Goal: Transaction & Acquisition: Purchase product/service

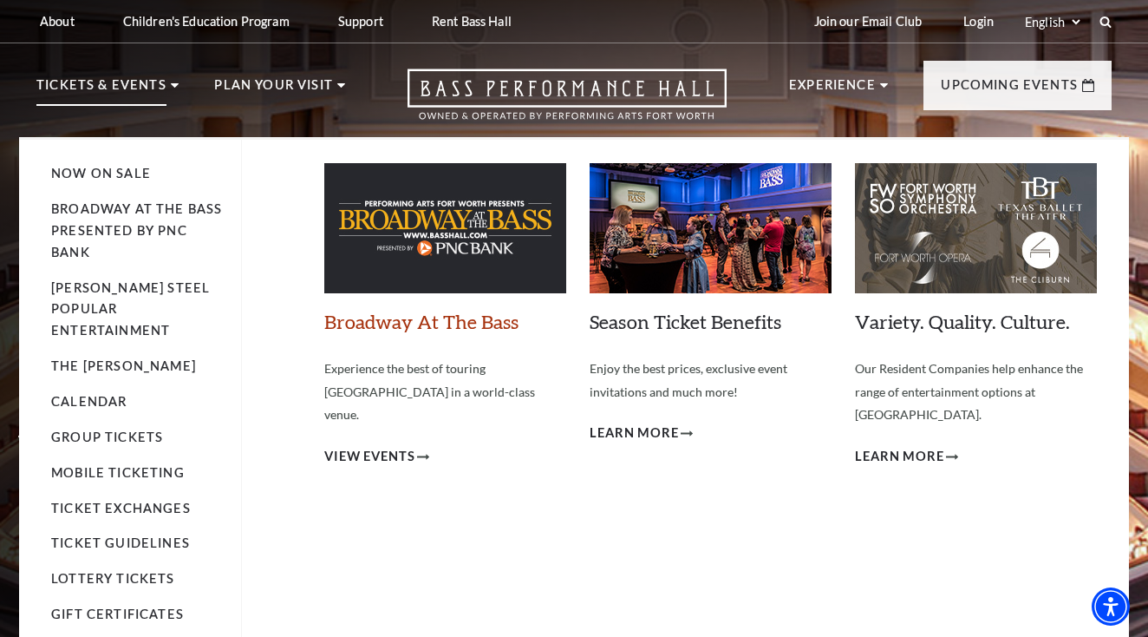
click at [437, 317] on link "Broadway At The Bass" at bounding box center [421, 321] width 194 height 23
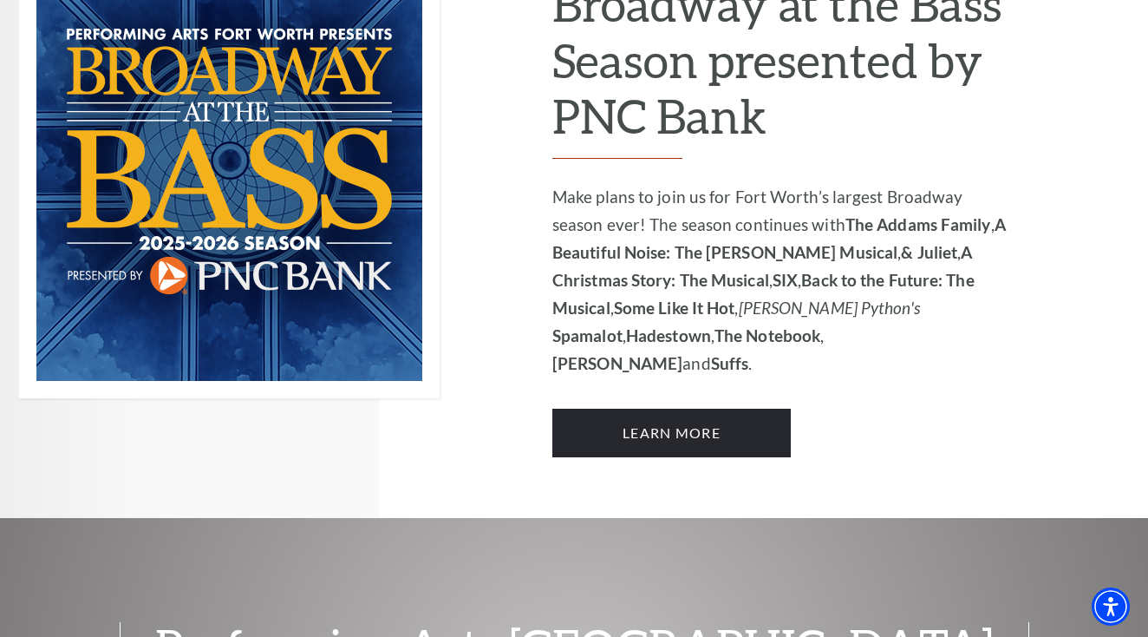
scroll to position [1268, 0]
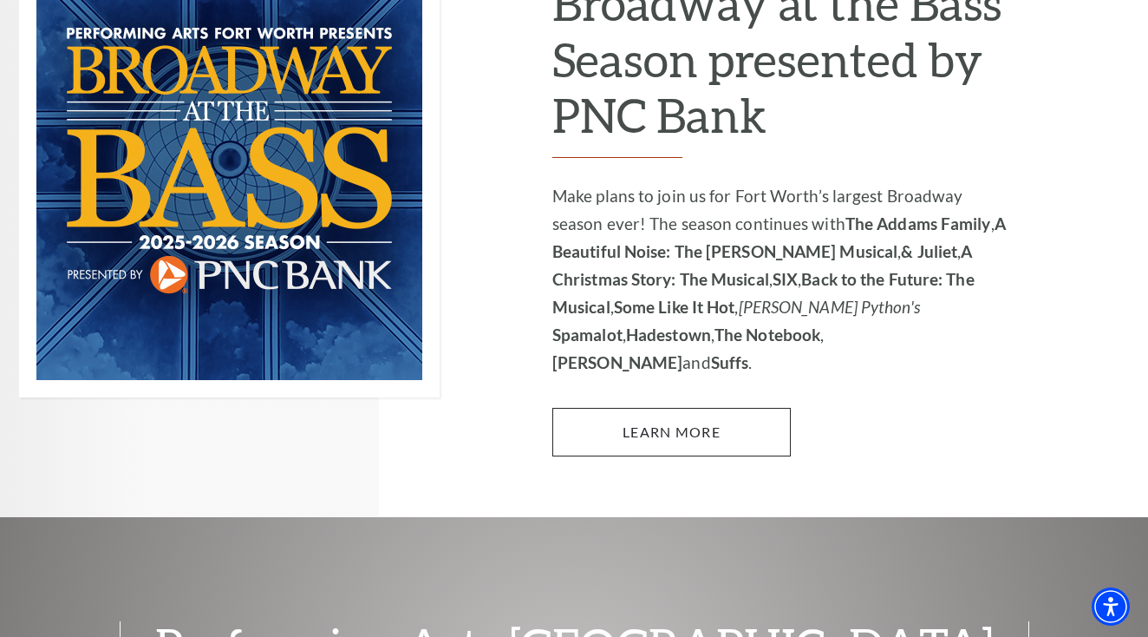
click at [648, 408] on link "Learn More" at bounding box center [671, 432] width 238 height 49
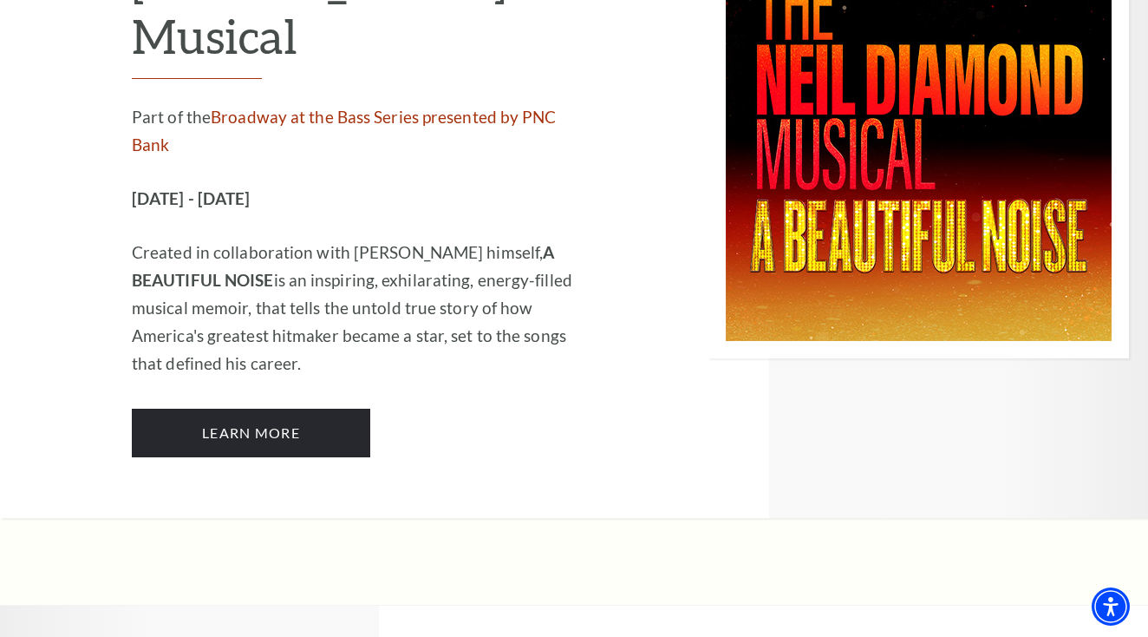
scroll to position [3212, 0]
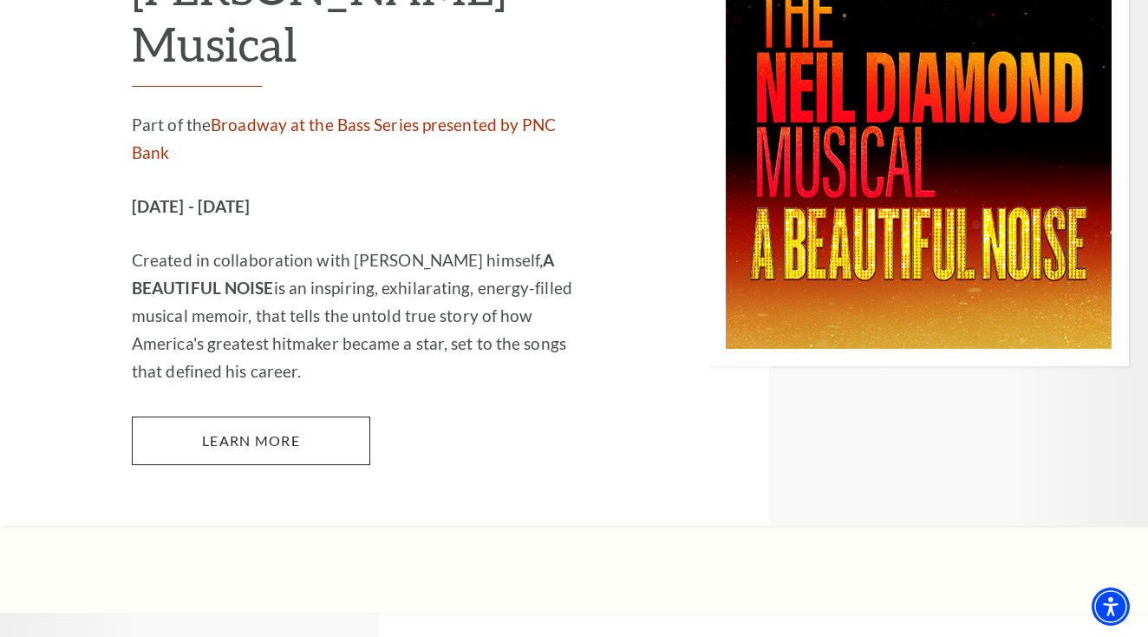
click at [232, 416] on link "Learn More" at bounding box center [251, 440] width 238 height 49
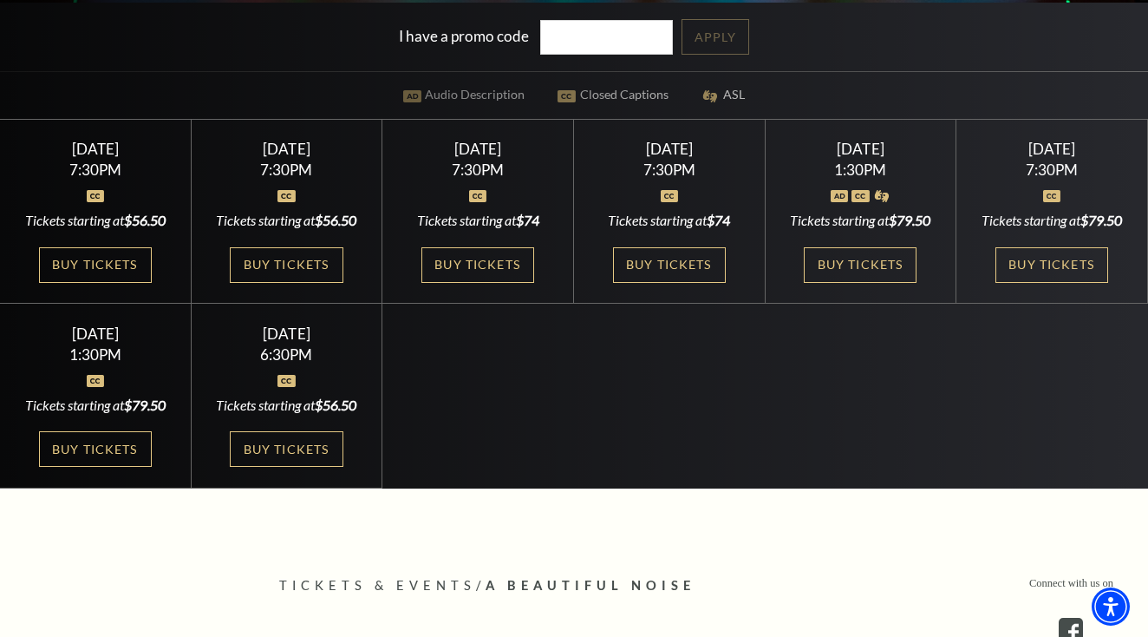
scroll to position [507, 0]
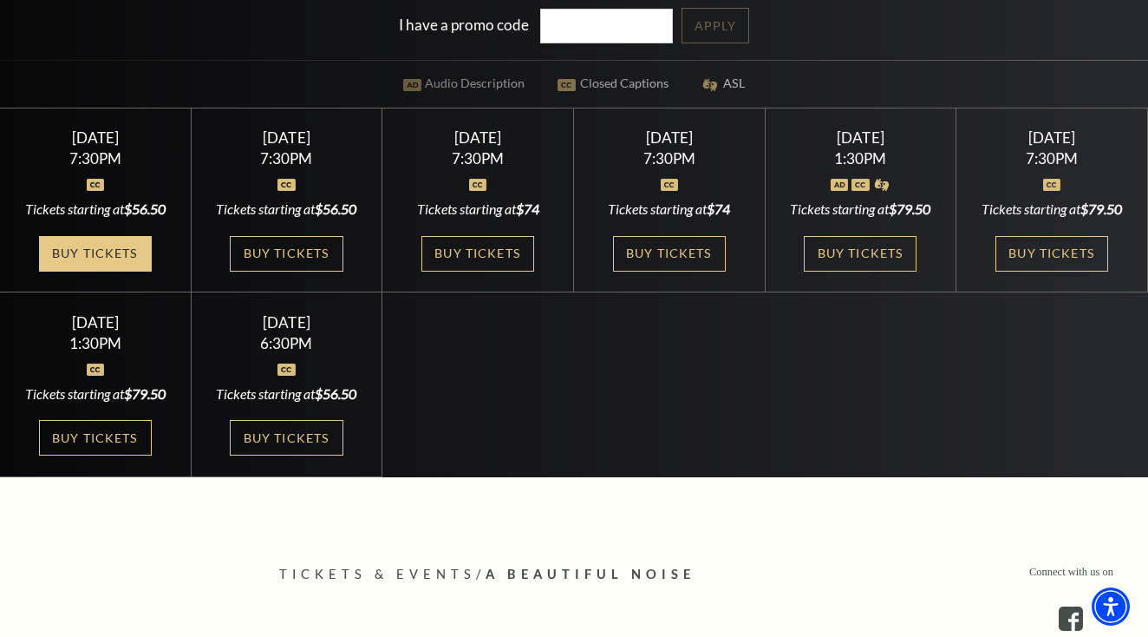
click at [81, 270] on link "Buy Tickets" at bounding box center [95, 254] width 113 height 36
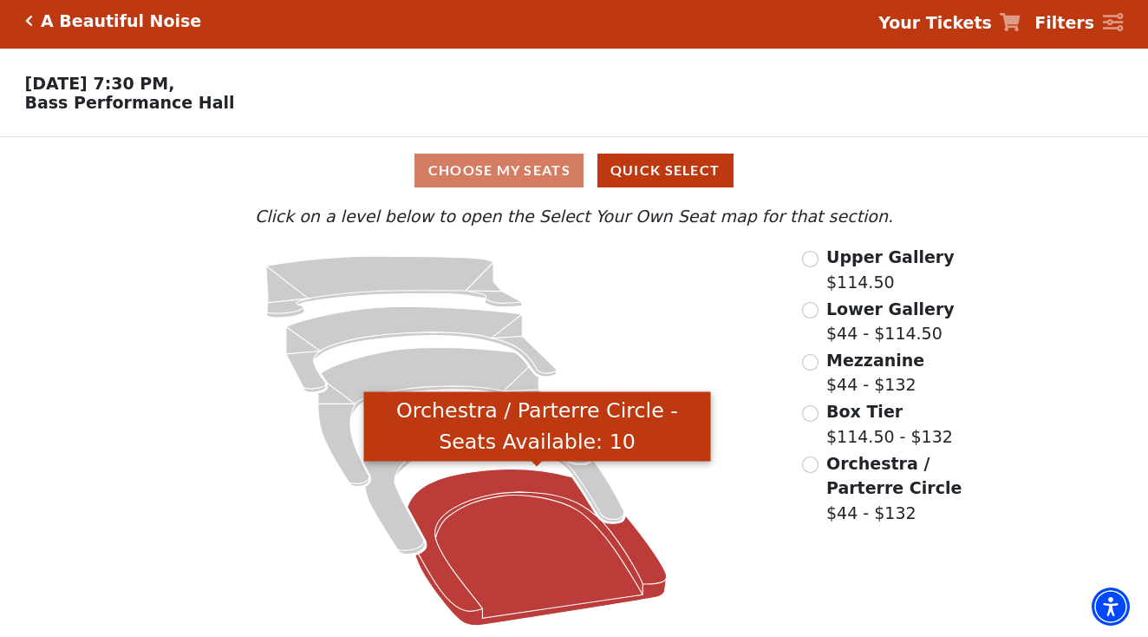
scroll to position [6, 0]
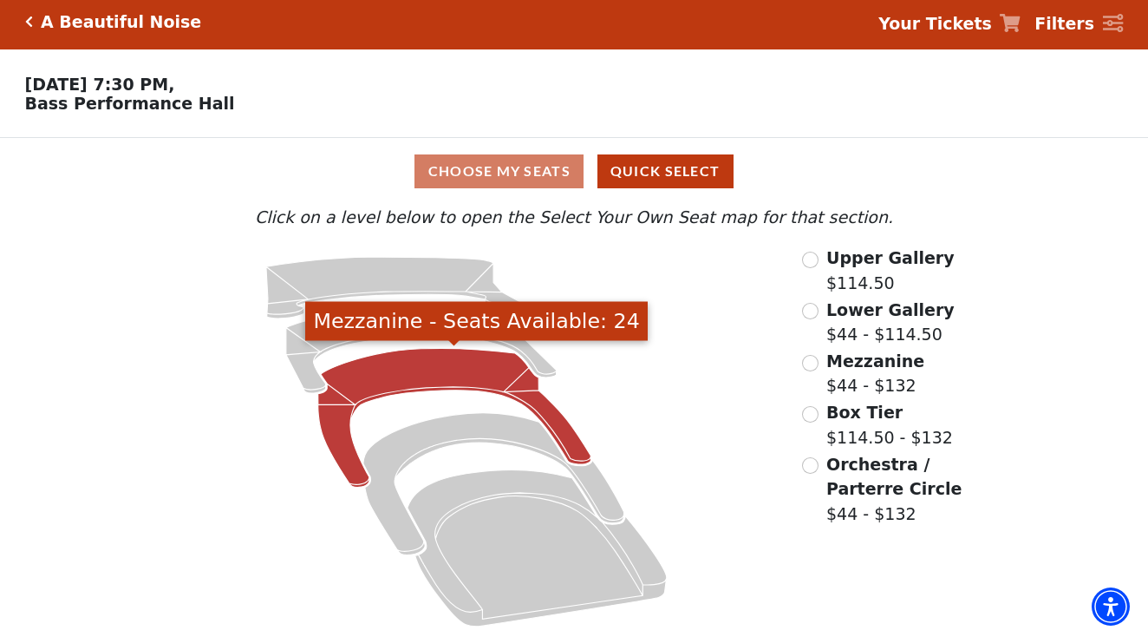
click at [445, 370] on icon "Mezzanine - Seats Available: 24" at bounding box center [454, 418] width 273 height 139
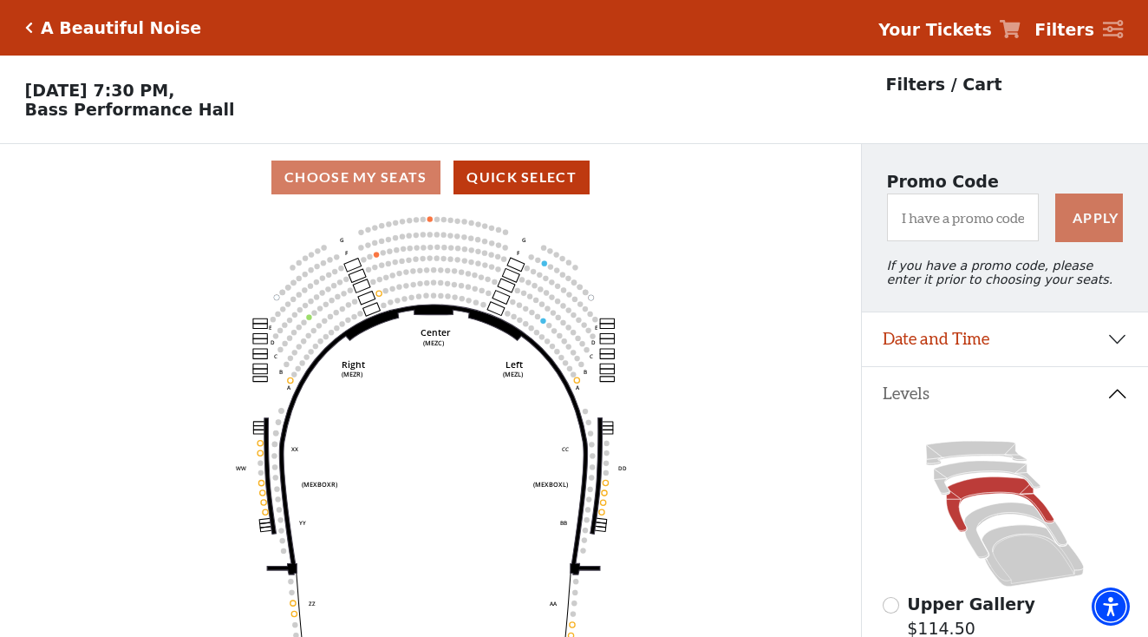
scroll to position [81, 0]
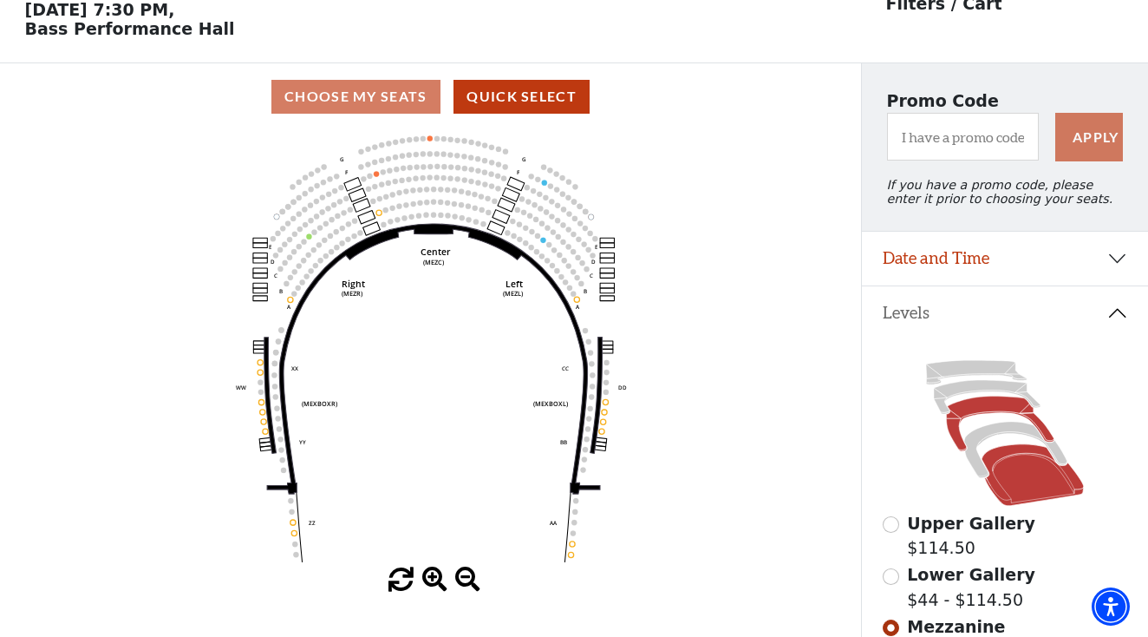
click at [1011, 480] on icon at bounding box center [1033, 475] width 102 height 62
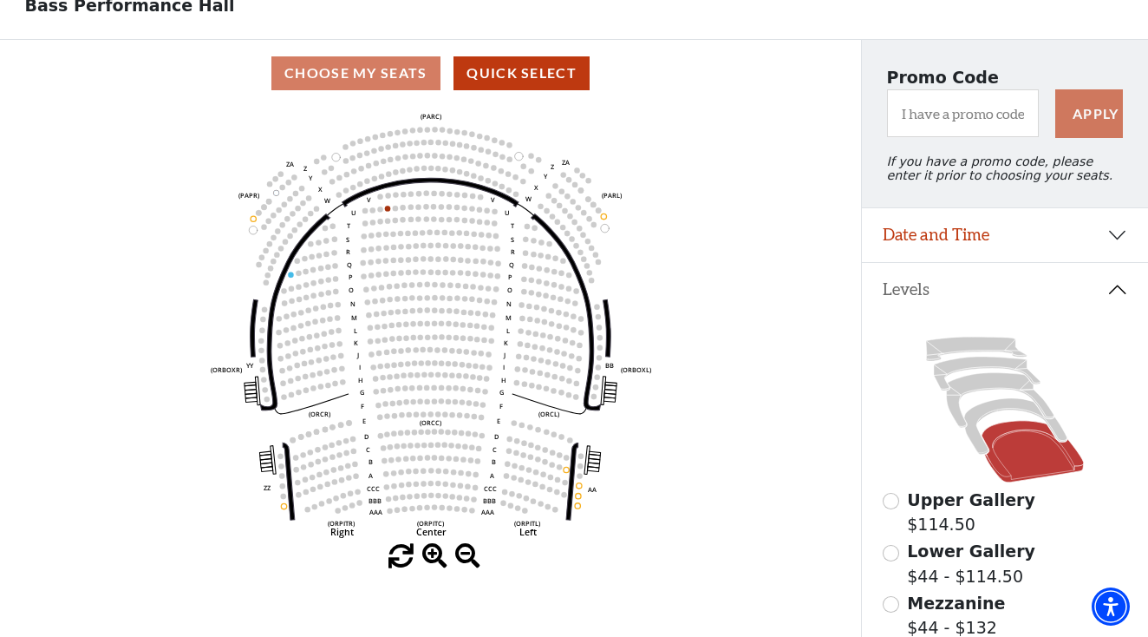
scroll to position [114, 0]
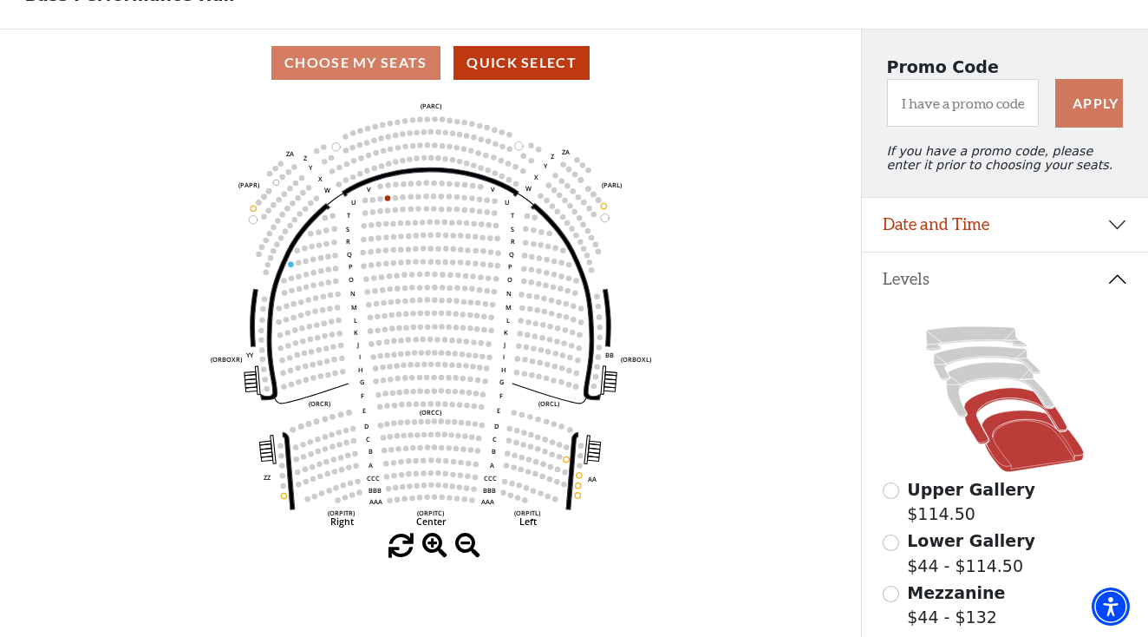
click at [995, 393] on icon at bounding box center [1015, 416] width 103 height 56
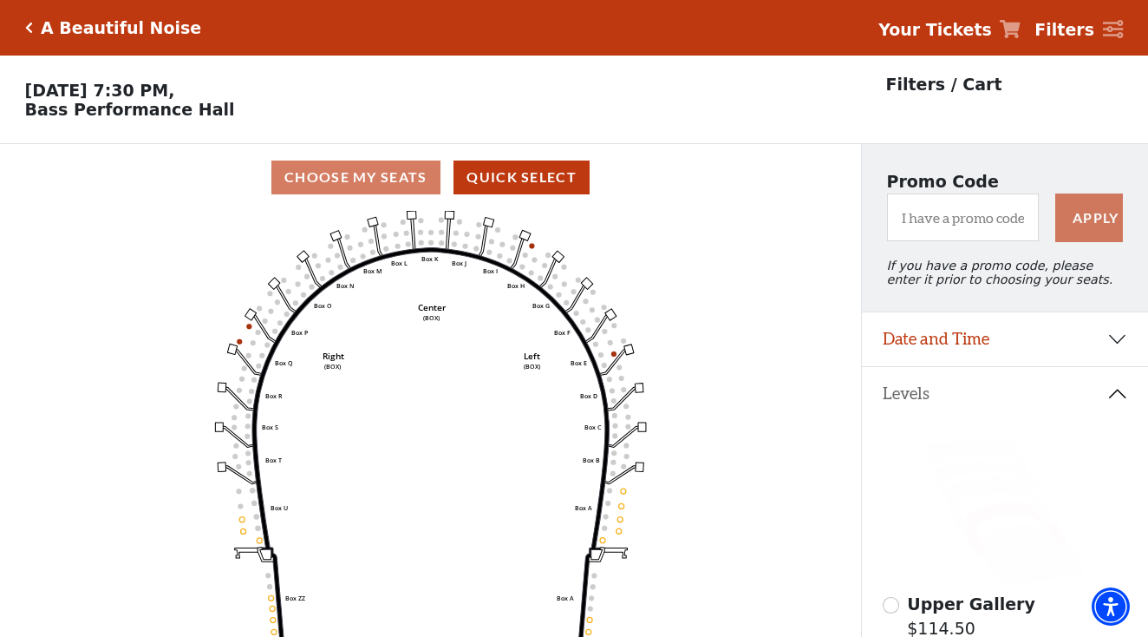
scroll to position [81, 0]
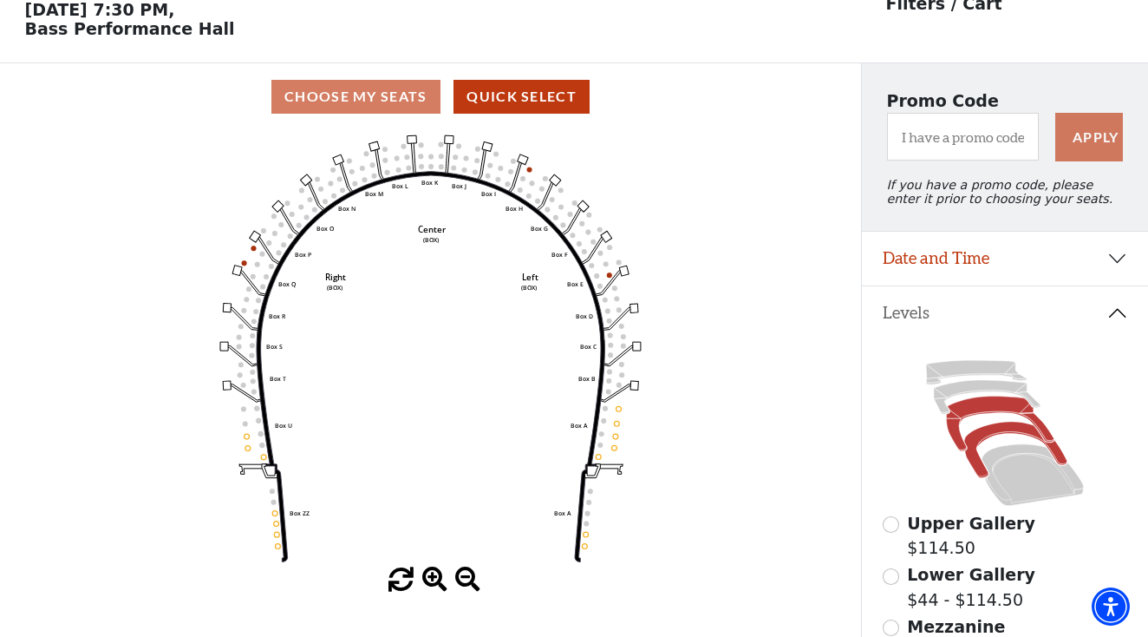
click at [963, 410] on icon at bounding box center [1000, 423] width 108 height 55
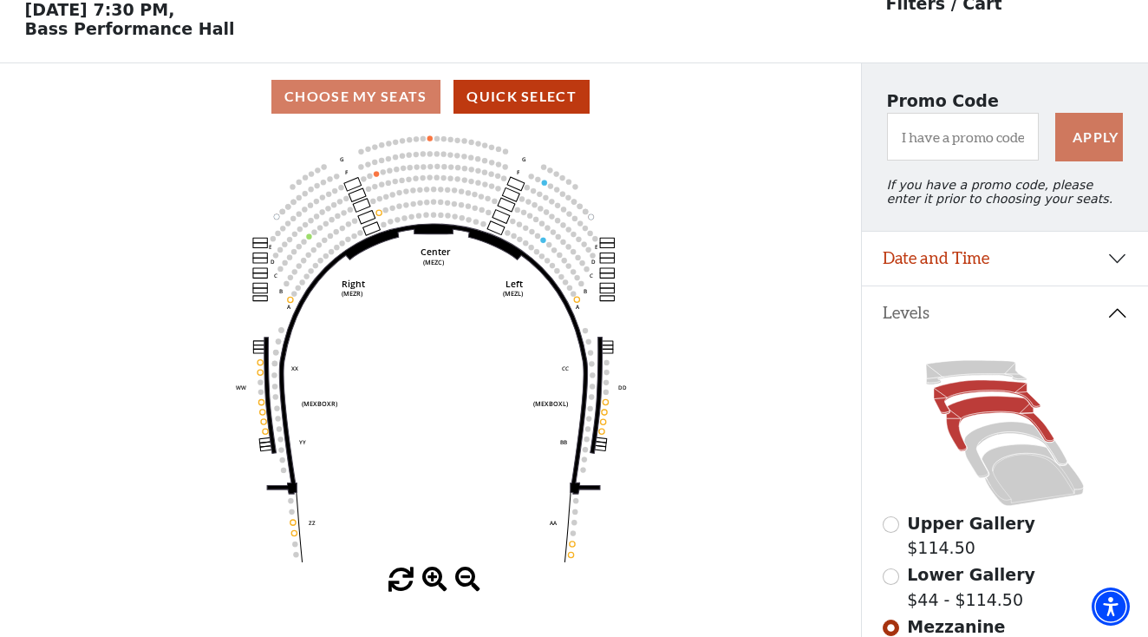
click at [970, 391] on icon at bounding box center [987, 397] width 107 height 34
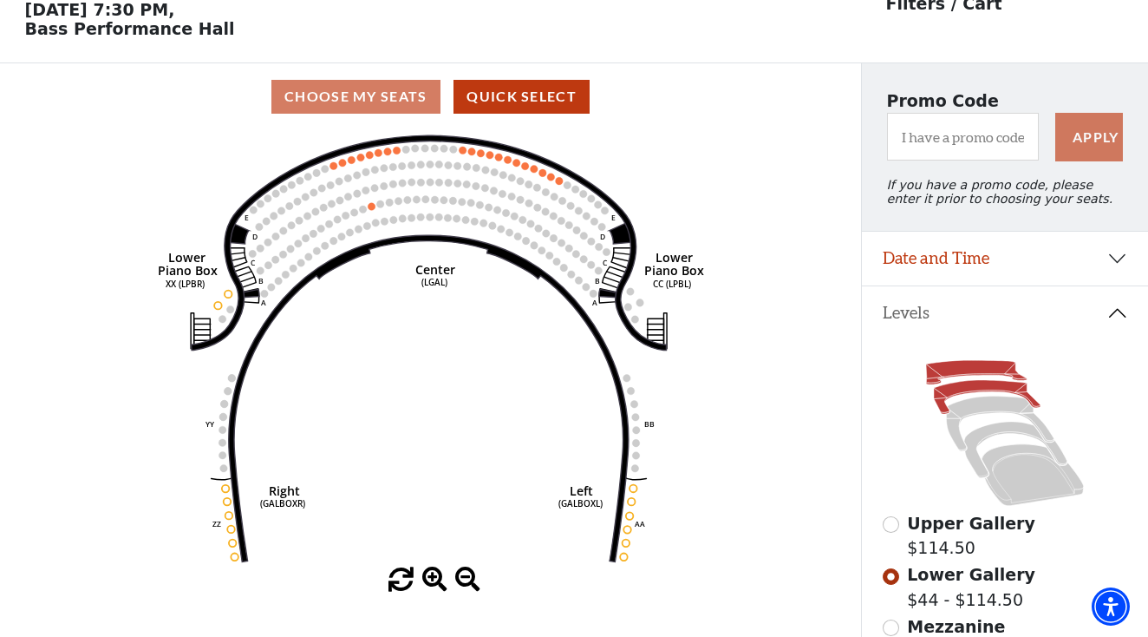
click at [953, 371] on icon at bounding box center [976, 373] width 101 height 24
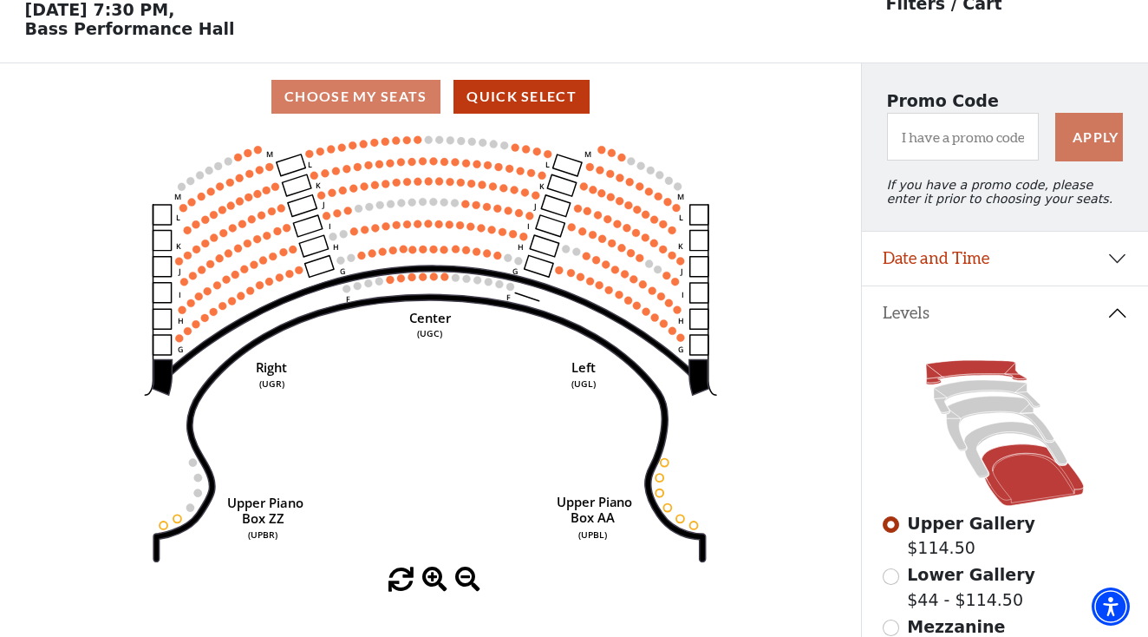
click at [1031, 491] on icon at bounding box center [1033, 475] width 102 height 62
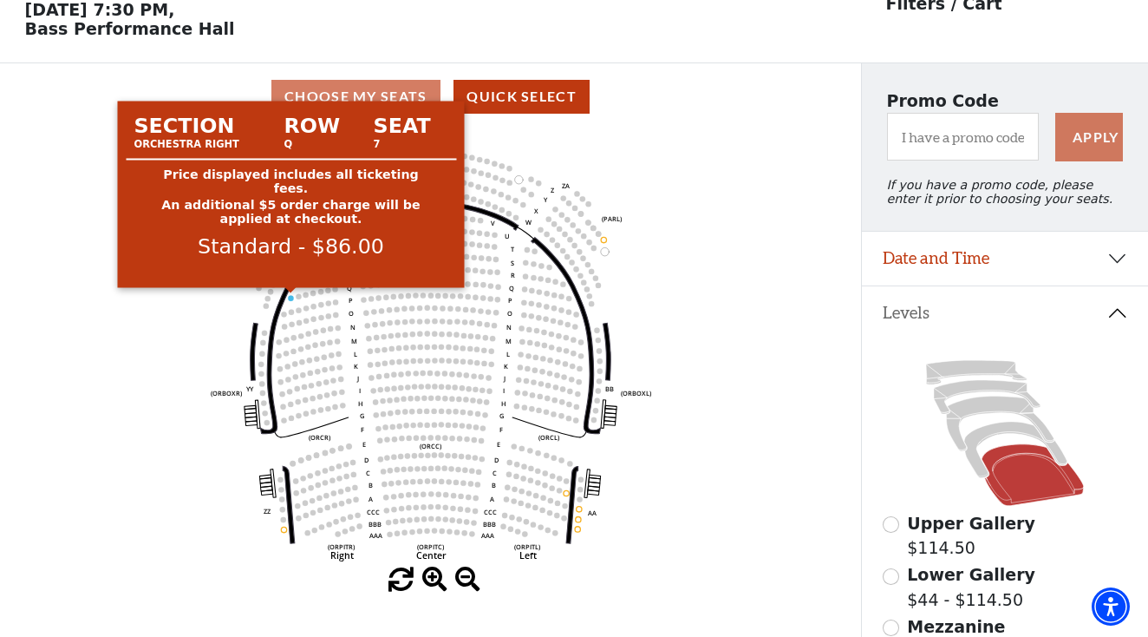
click at [292, 297] on circle at bounding box center [290, 297] width 5 height 5
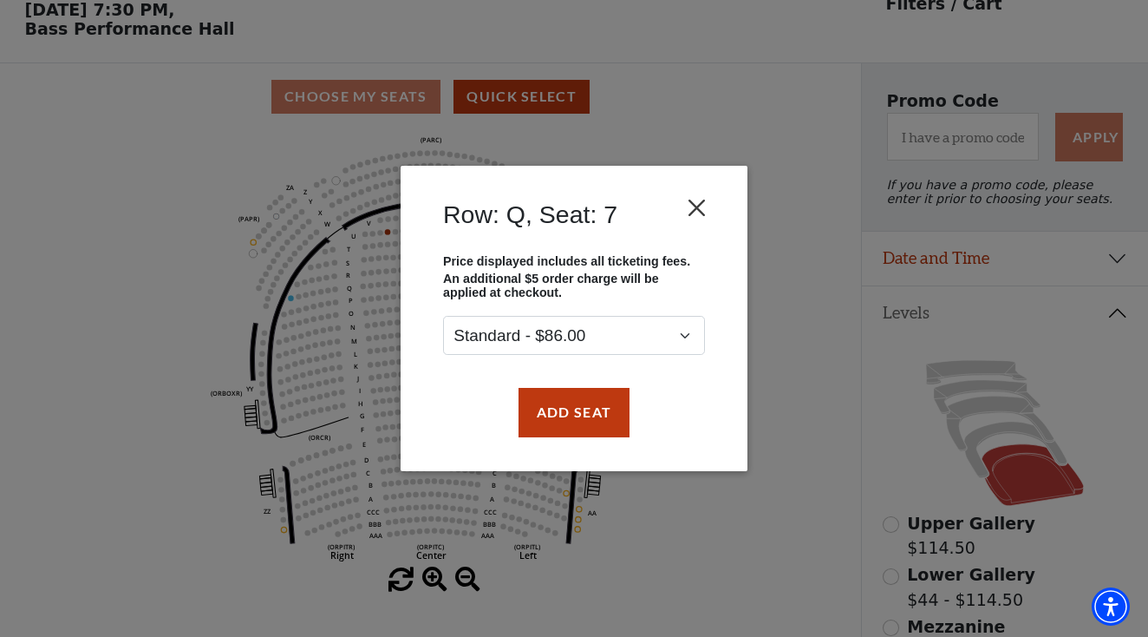
click at [705, 199] on button "Close" at bounding box center [697, 208] width 33 height 33
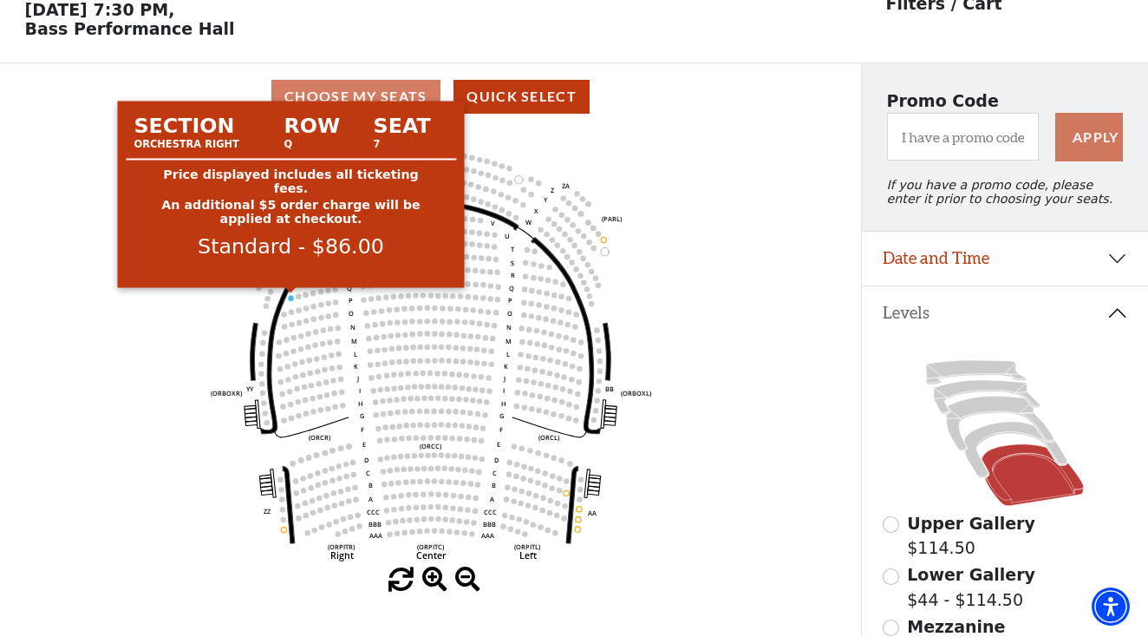
click at [292, 297] on circle at bounding box center [290, 297] width 5 height 5
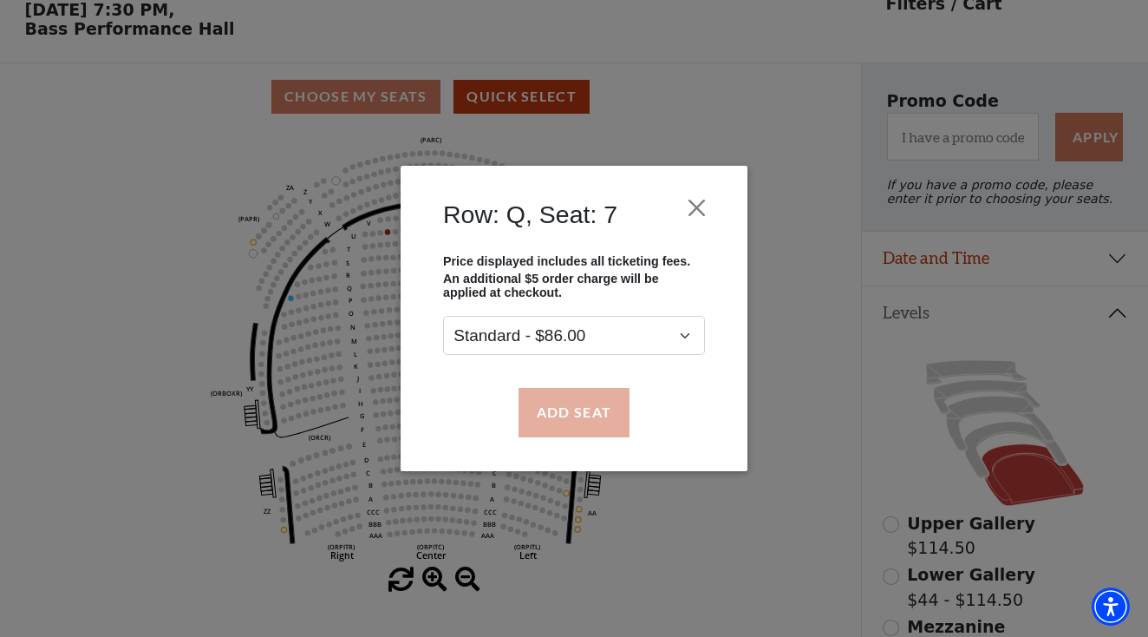
click at [558, 404] on button "Add Seat" at bounding box center [574, 412] width 111 height 49
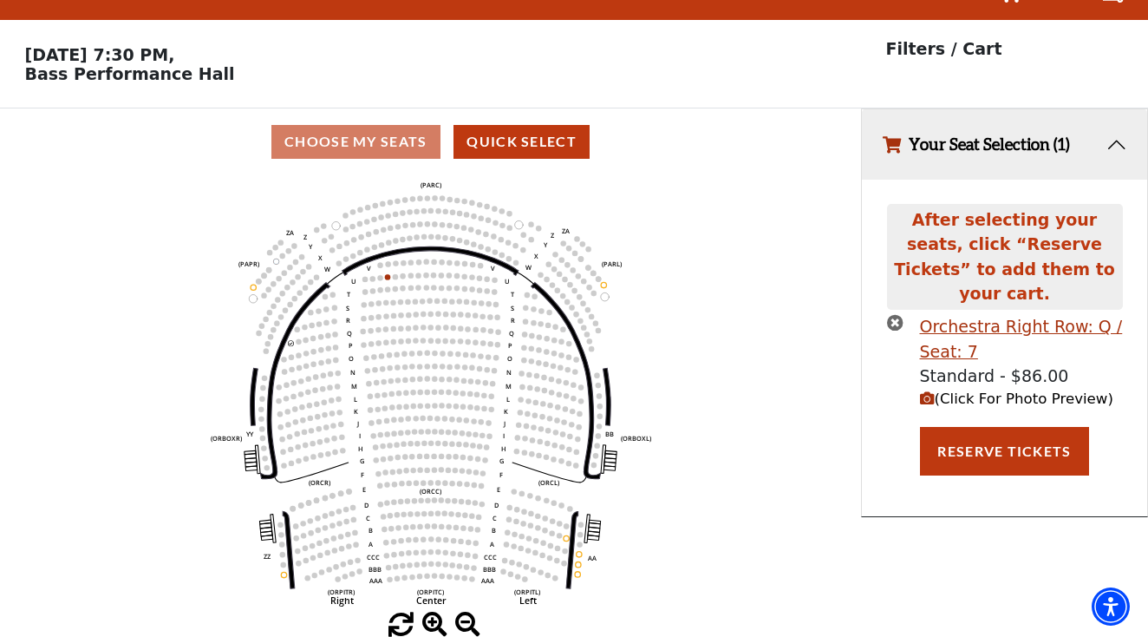
scroll to position [35, 0]
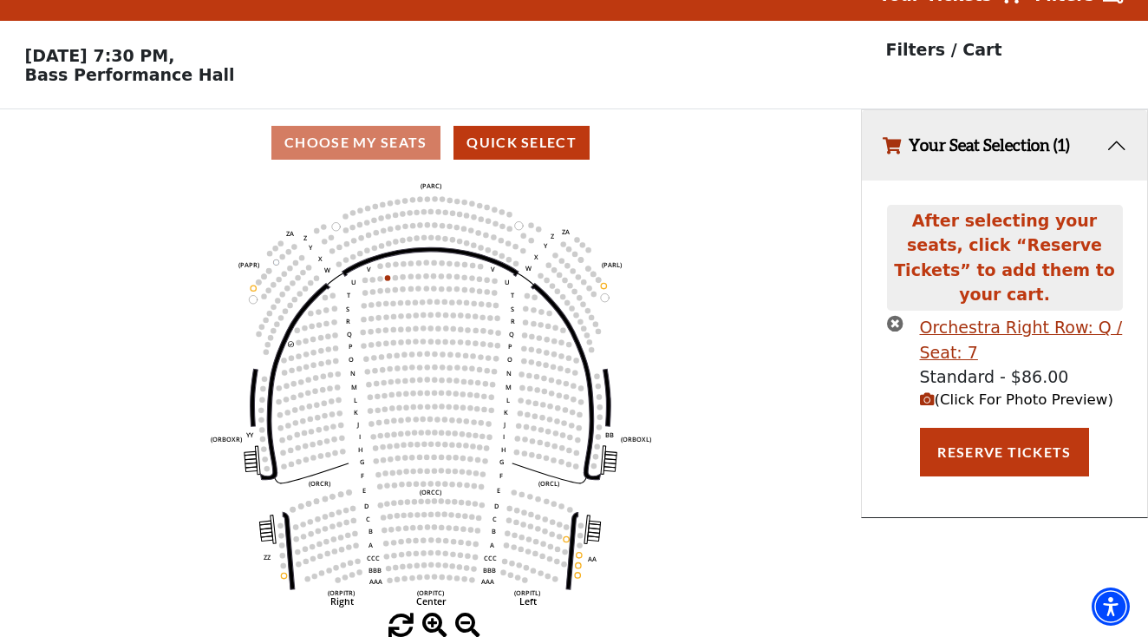
click at [916, 373] on li "Orchestra Right Row: Q / Seat: 7 Standard - $86.00 (Click For Photo Preview)" at bounding box center [1005, 362] width 236 height 95
click at [926, 392] on icon "(Click For Photo Preview)" at bounding box center [927, 399] width 15 height 15
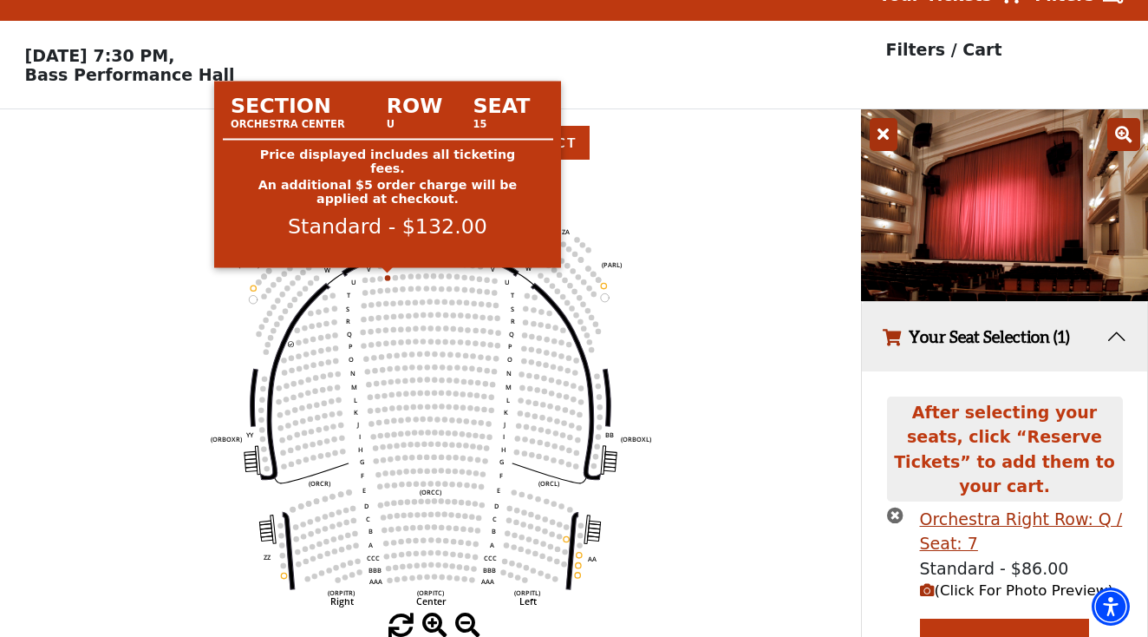
click at [388, 278] on circle at bounding box center [387, 277] width 5 height 5
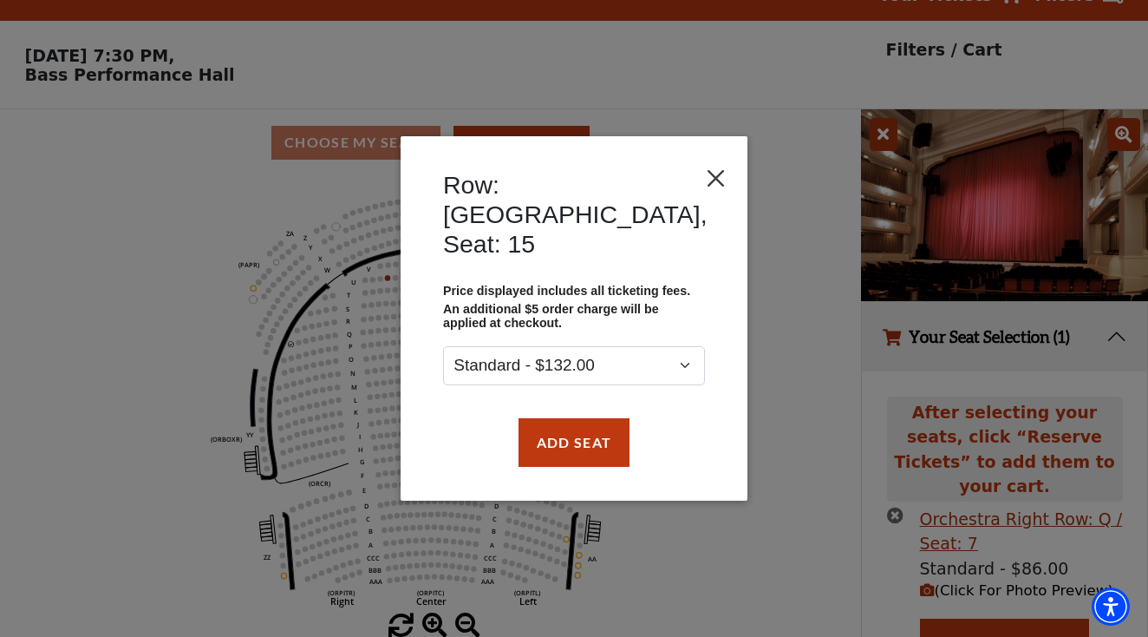
click at [708, 195] on button "Close" at bounding box center [716, 178] width 16 height 33
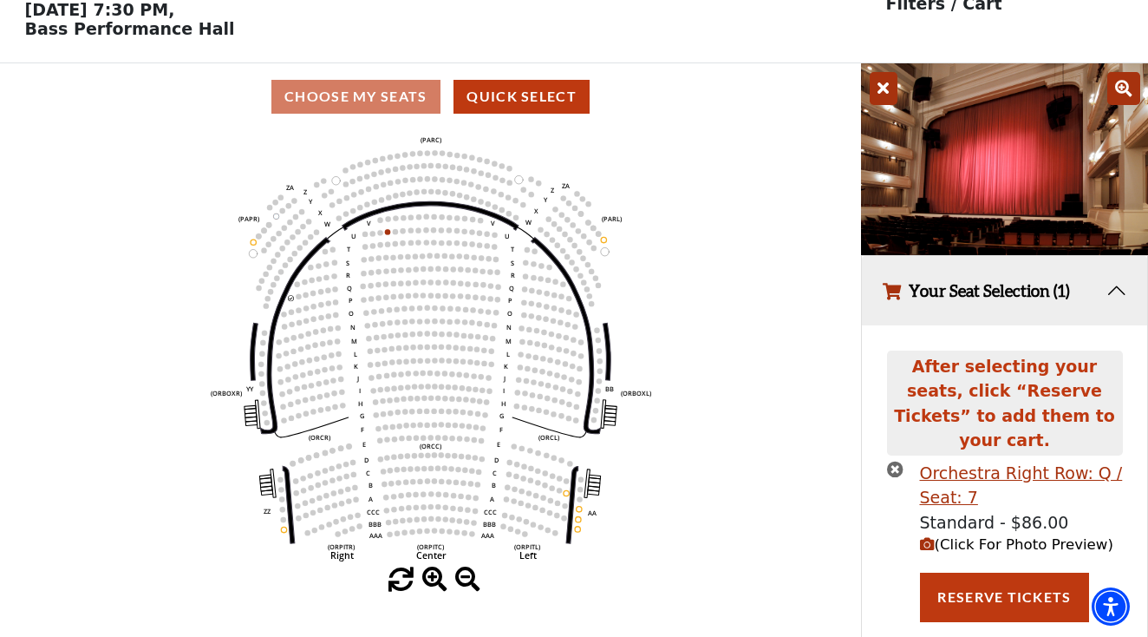
scroll to position [80, 0]
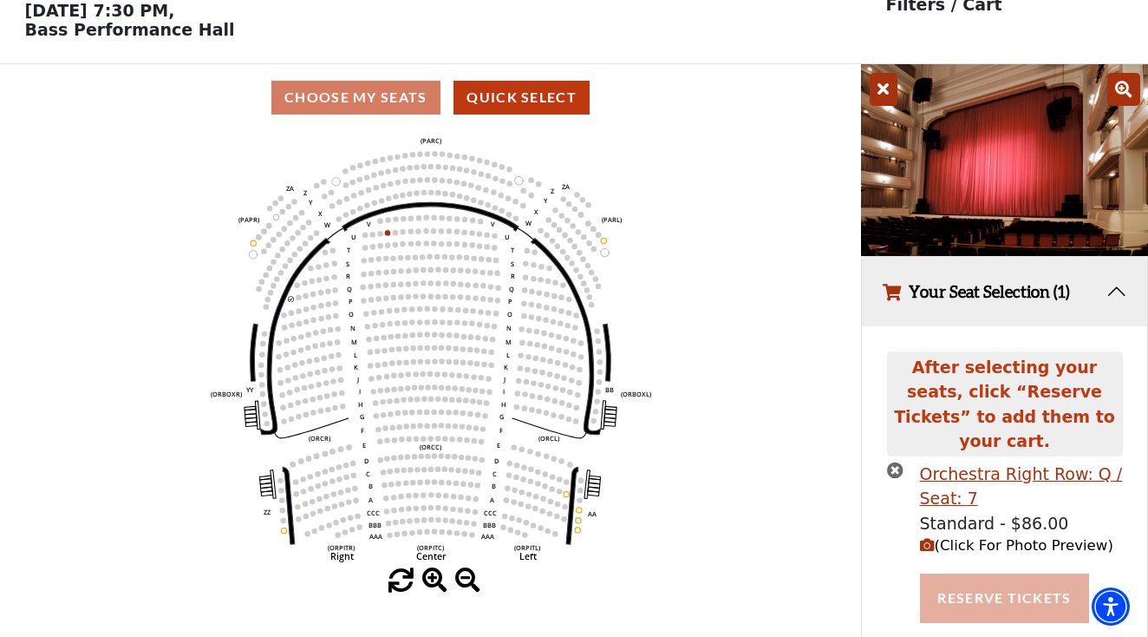
click at [997, 573] on button "Reserve Tickets" at bounding box center [1004, 597] width 168 height 49
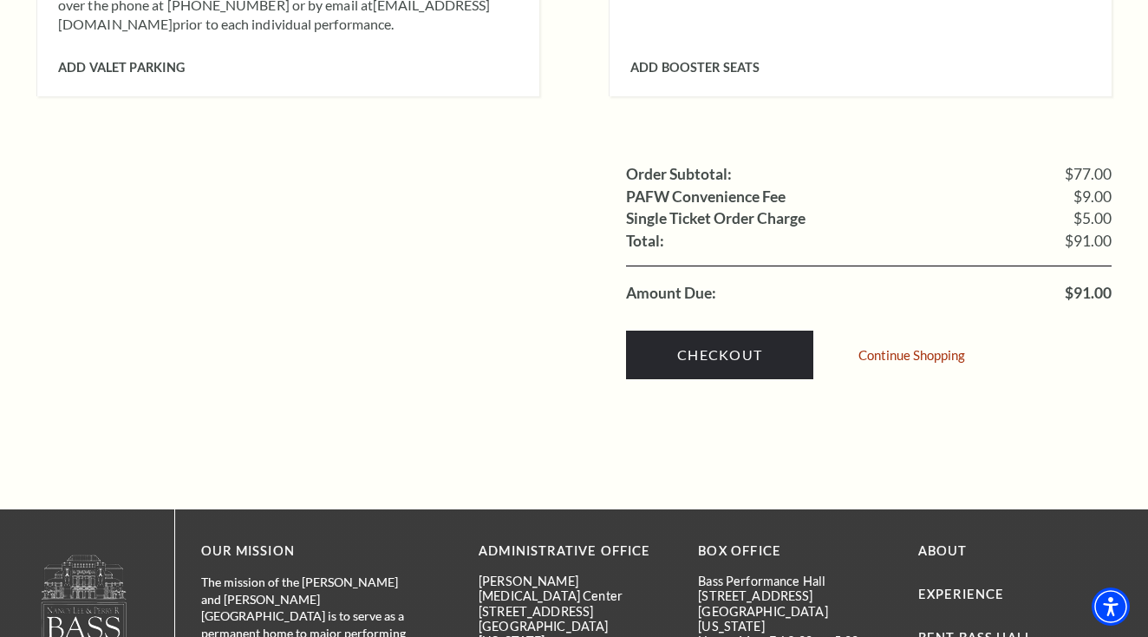
scroll to position [1577, 0]
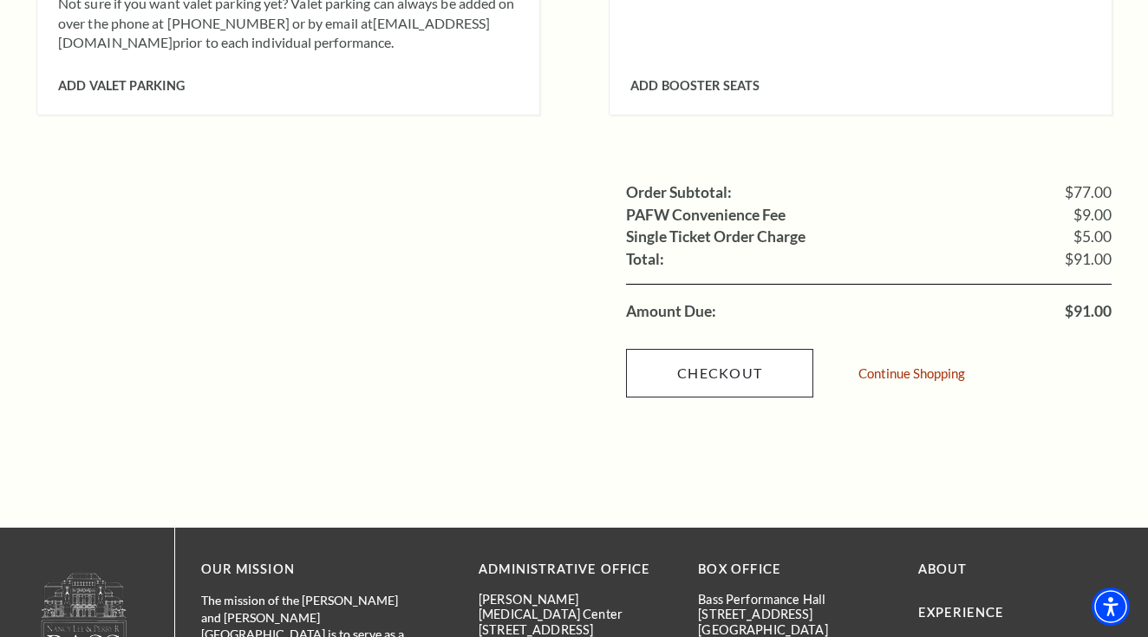
click at [722, 349] on link "Checkout" at bounding box center [719, 373] width 187 height 49
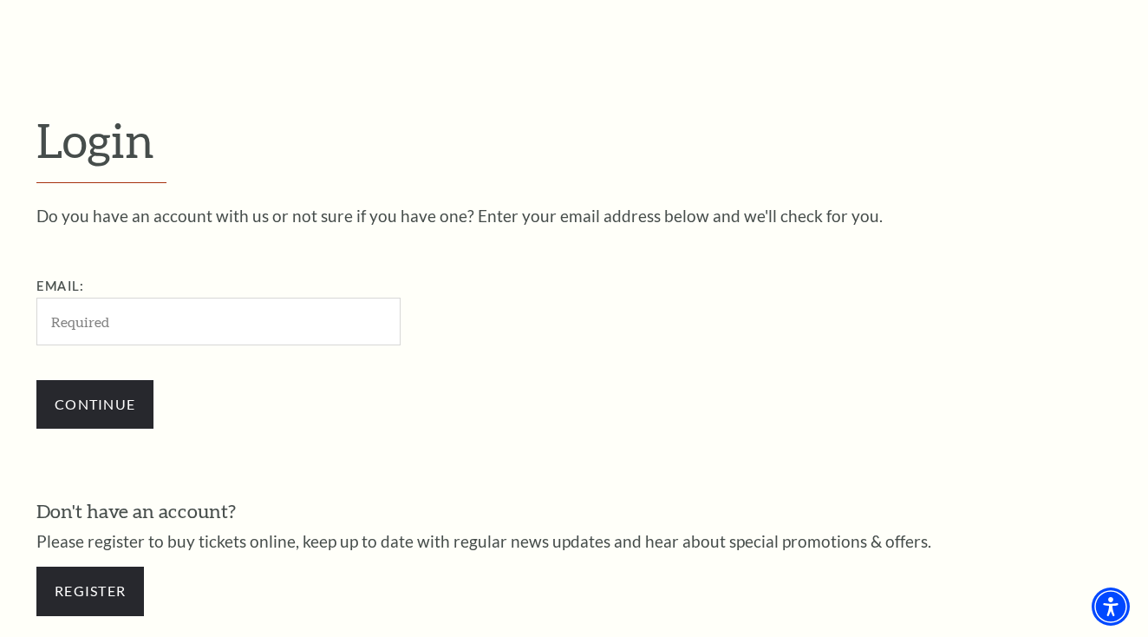
click at [173, 317] on input "Email:" at bounding box center [218, 321] width 364 height 48
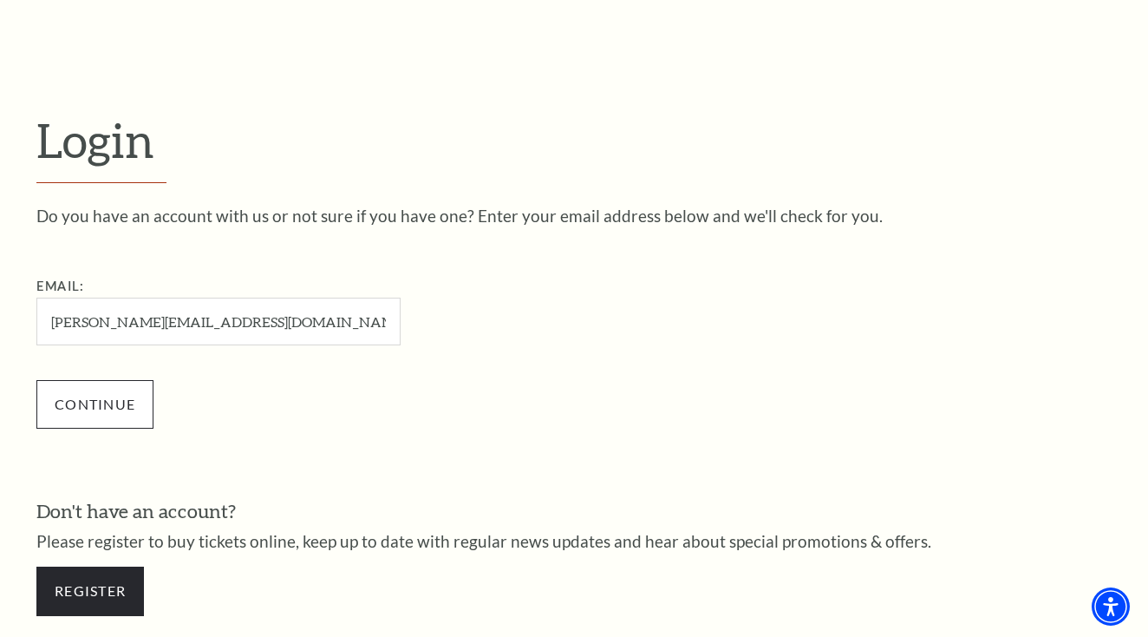
type input "katherine.engle15@gmail.com"
click at [61, 405] on input "Continue" at bounding box center [94, 404] width 117 height 49
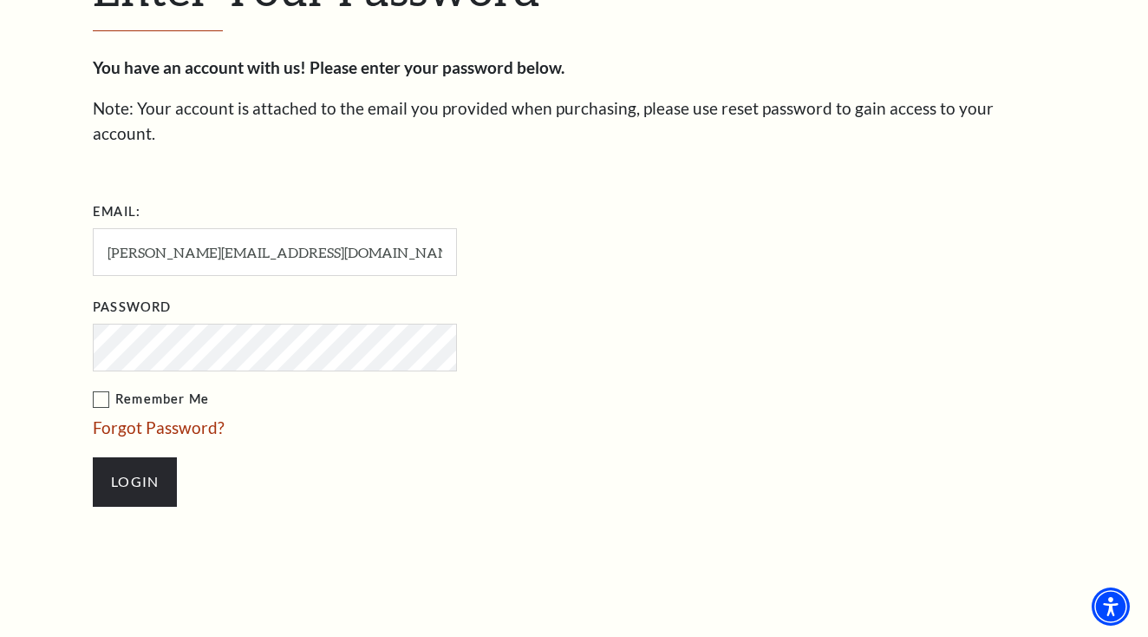
click at [134, 457] on input "Login" at bounding box center [135, 481] width 84 height 49
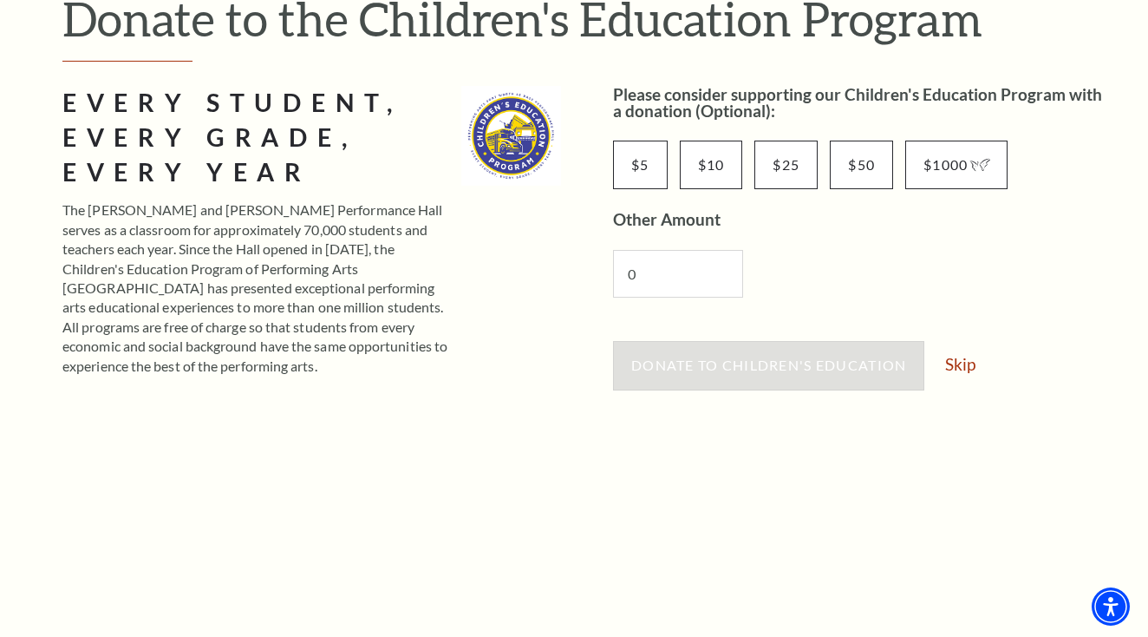
scroll to position [226, 0]
click at [682, 278] on input "0" at bounding box center [678, 275] width 130 height 48
click at [959, 364] on link "Skip" at bounding box center [960, 364] width 30 height 16
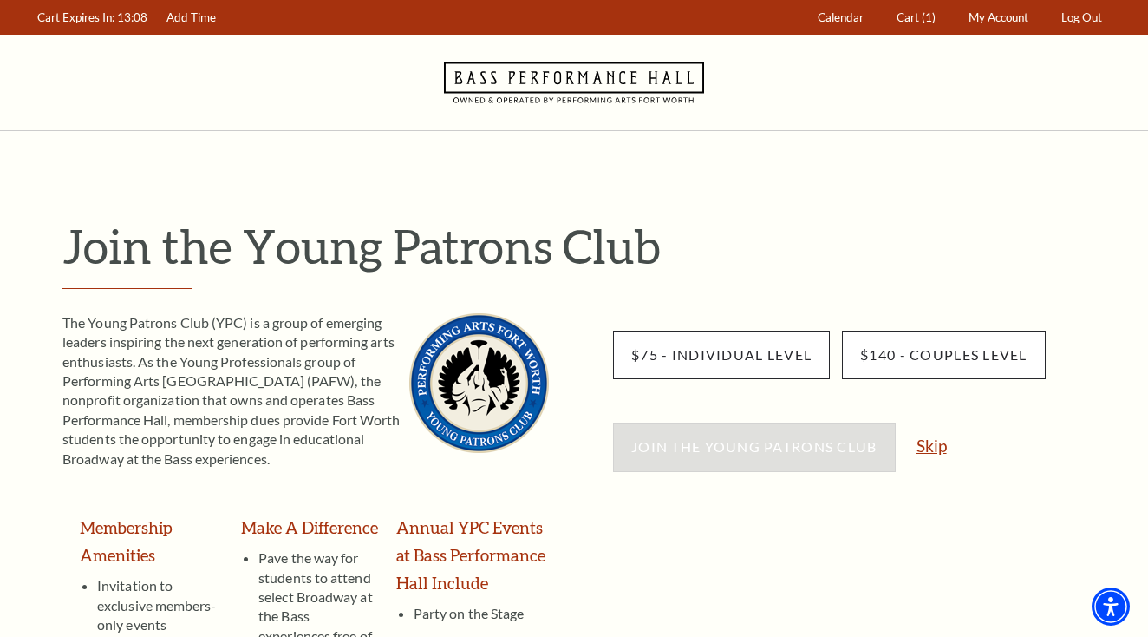
click at [938, 438] on link "Skip" at bounding box center [932, 445] width 30 height 16
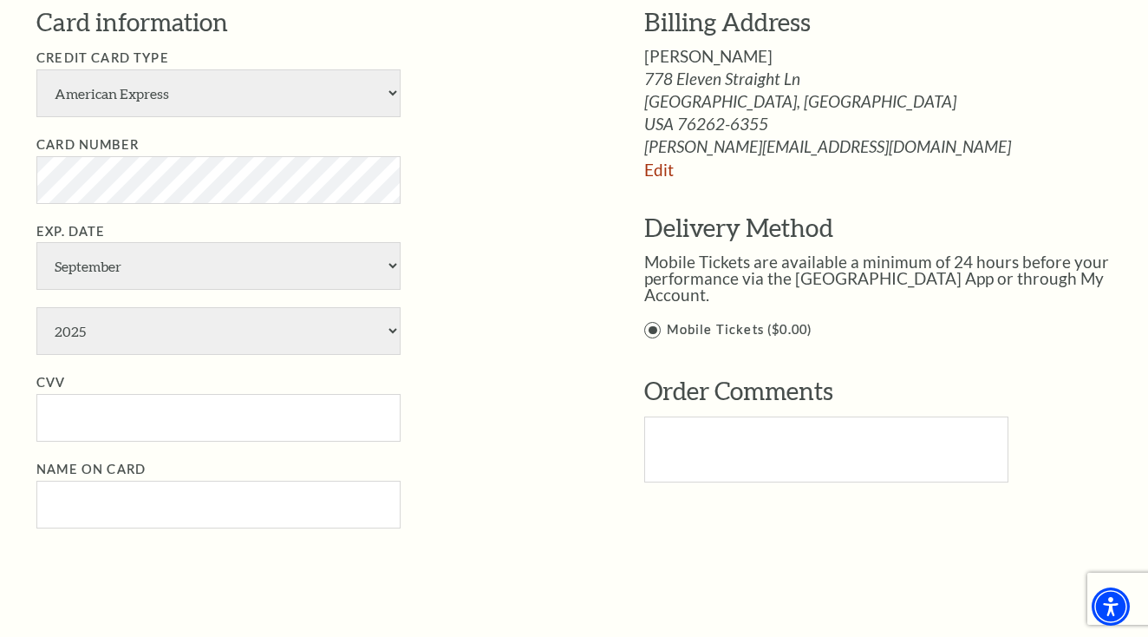
scroll to position [848, 0]
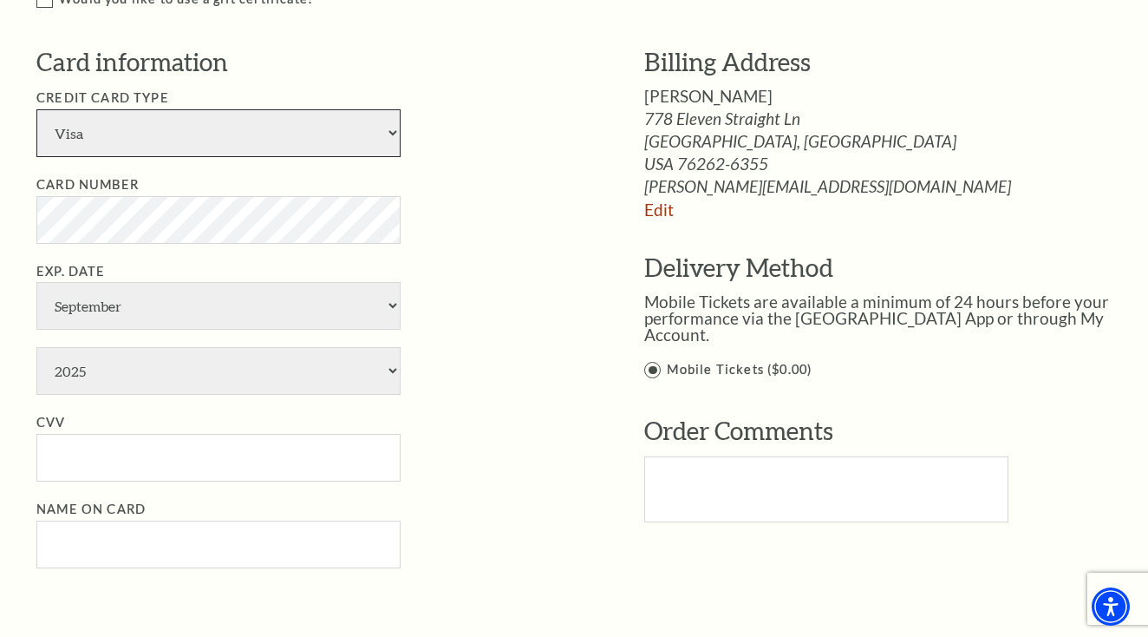
select select "25"
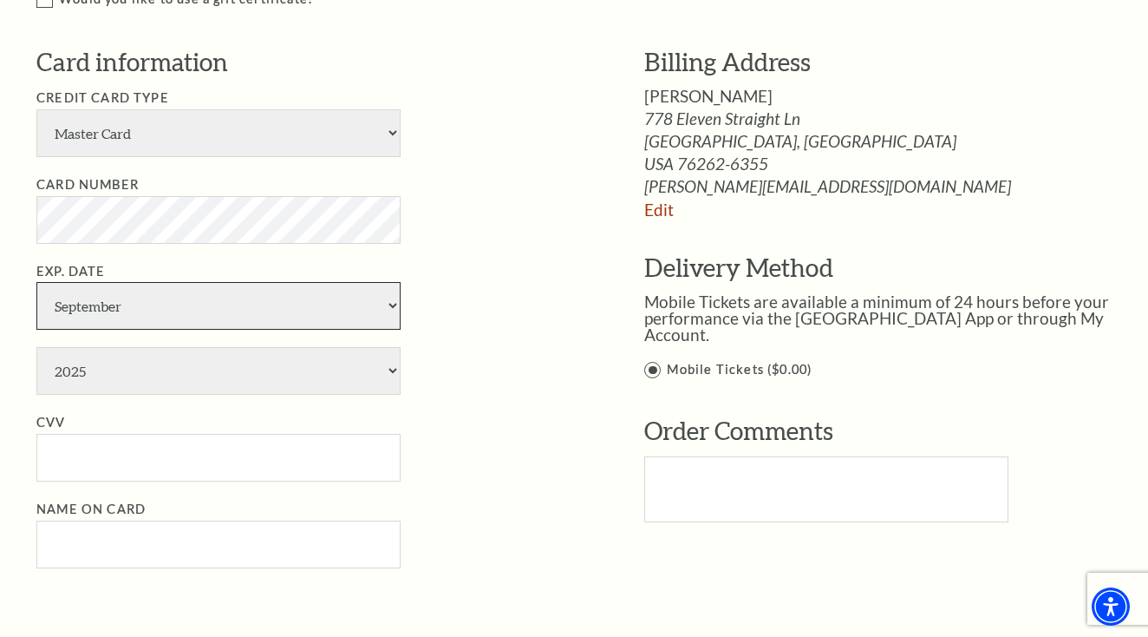
select select "3"
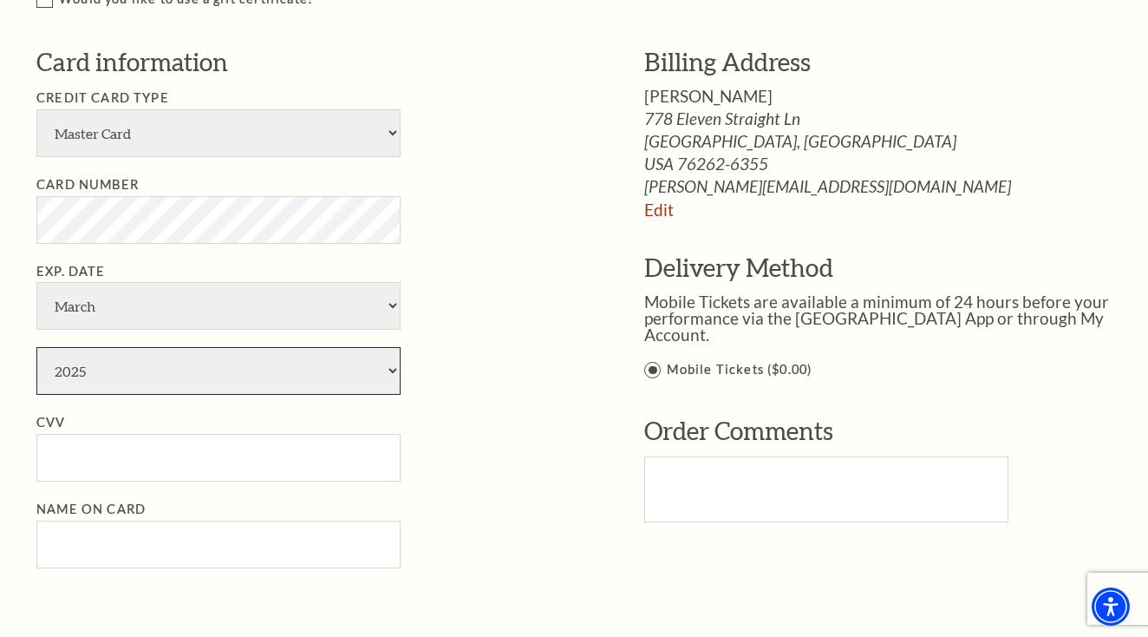
select select "2030"
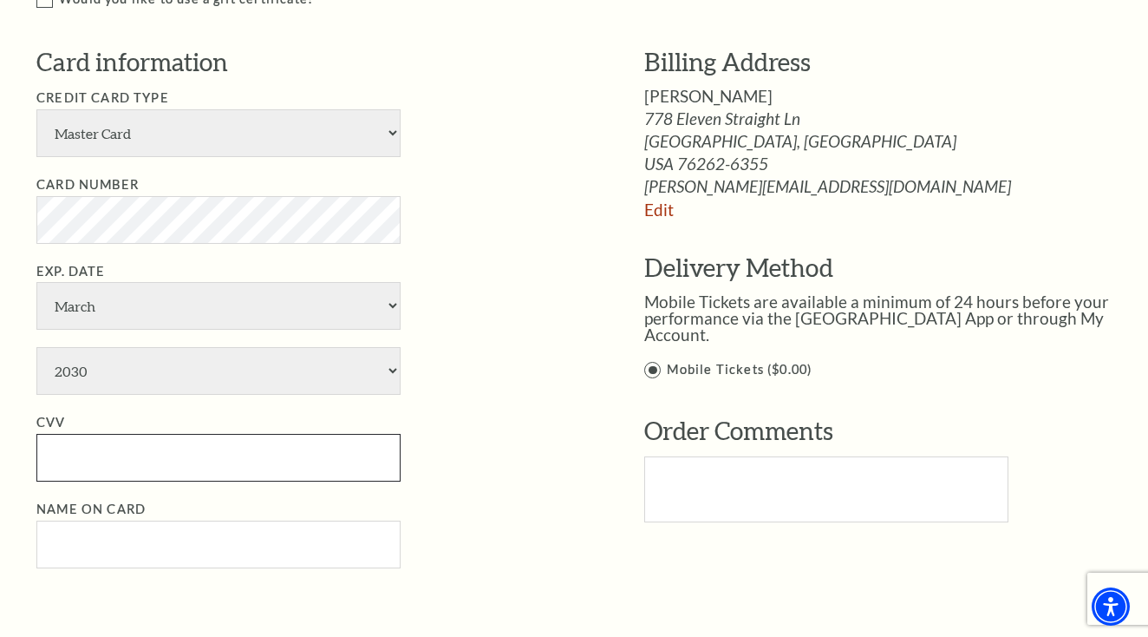
click at [131, 434] on input "CVV" at bounding box center [218, 458] width 364 height 48
type input "921"
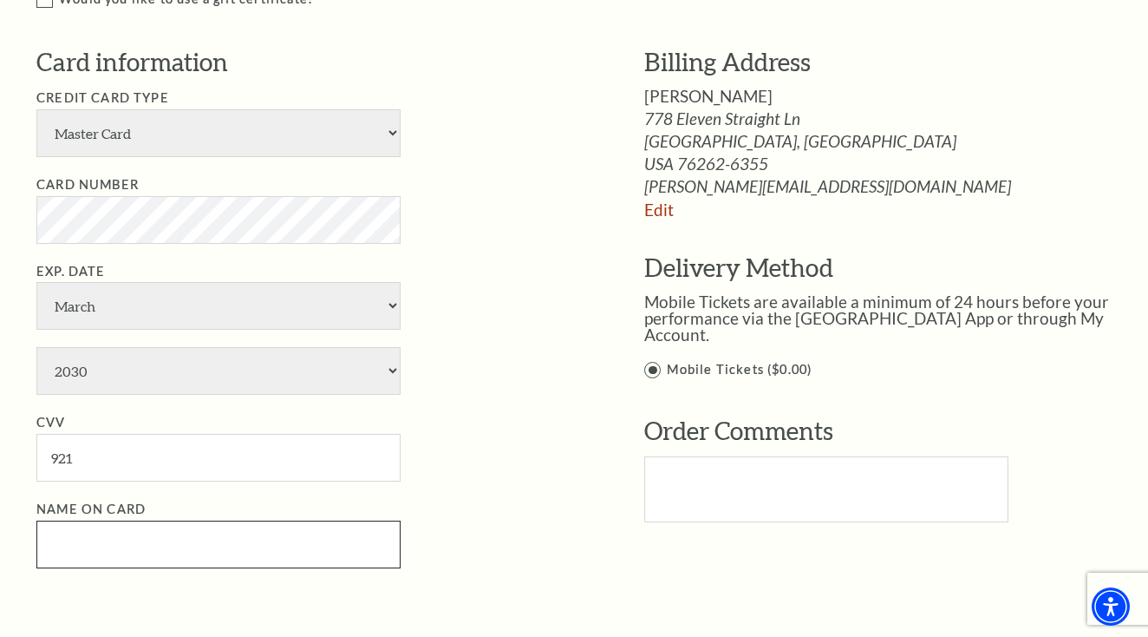
click at [127, 520] on input "Name on Card" at bounding box center [218, 544] width 364 height 48
type input "[PERSON_NAME]"
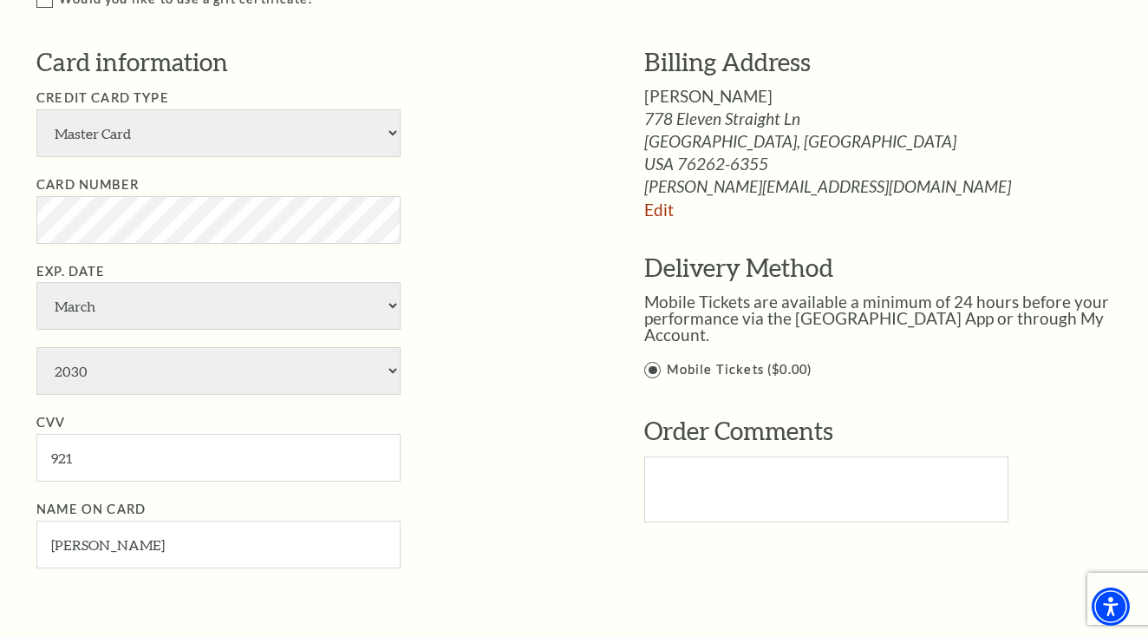
click at [538, 499] on li "Name on Card [PERSON_NAME]" at bounding box center [314, 533] width 556 height 69
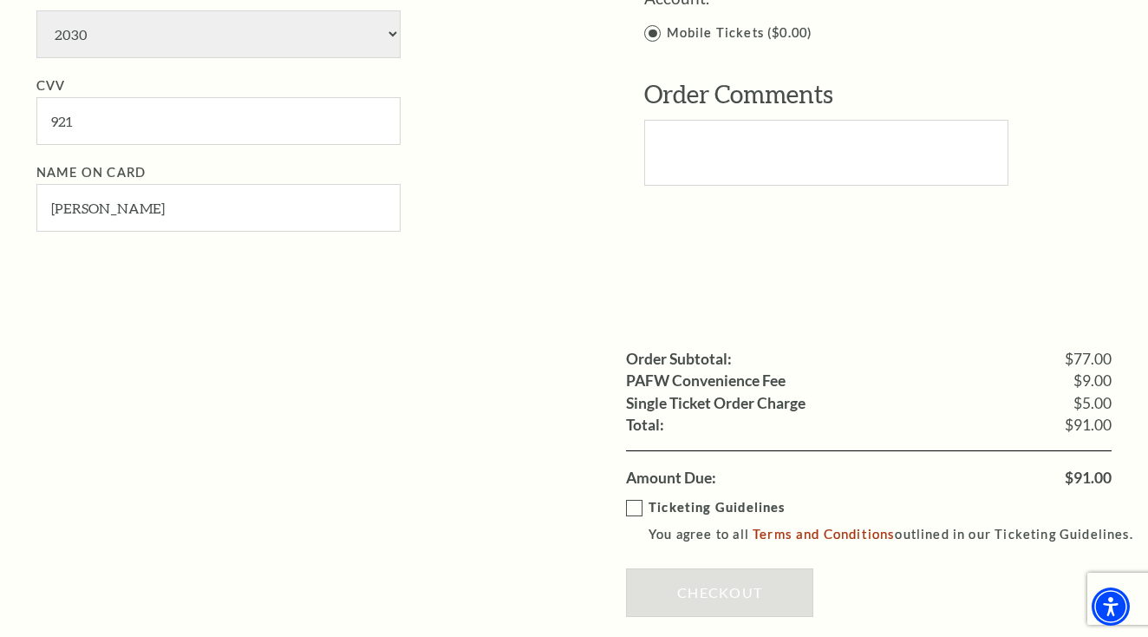
scroll to position [1191, 0]
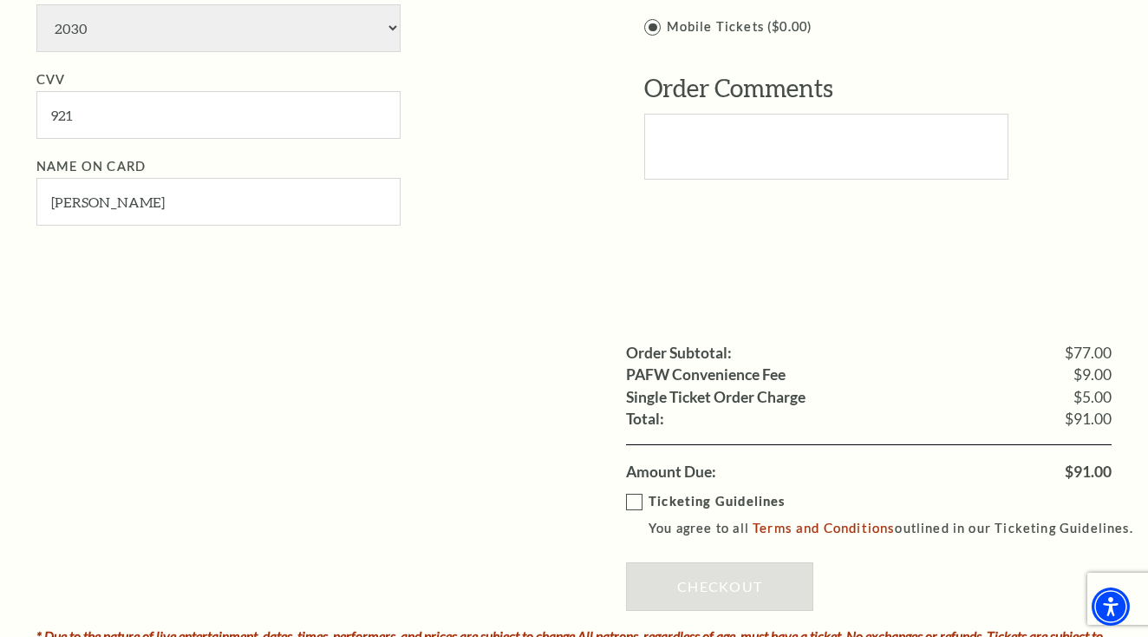
click at [637, 491] on label "Ticketing Guidelines You agree to all Terms and Conditions outlined in our Tick…" at bounding box center [887, 515] width 523 height 48
click at [0, 0] on input "Ticketing Guidelines You agree to all Terms and Conditions outlined in our Tick…" at bounding box center [0, 0] width 0 height 0
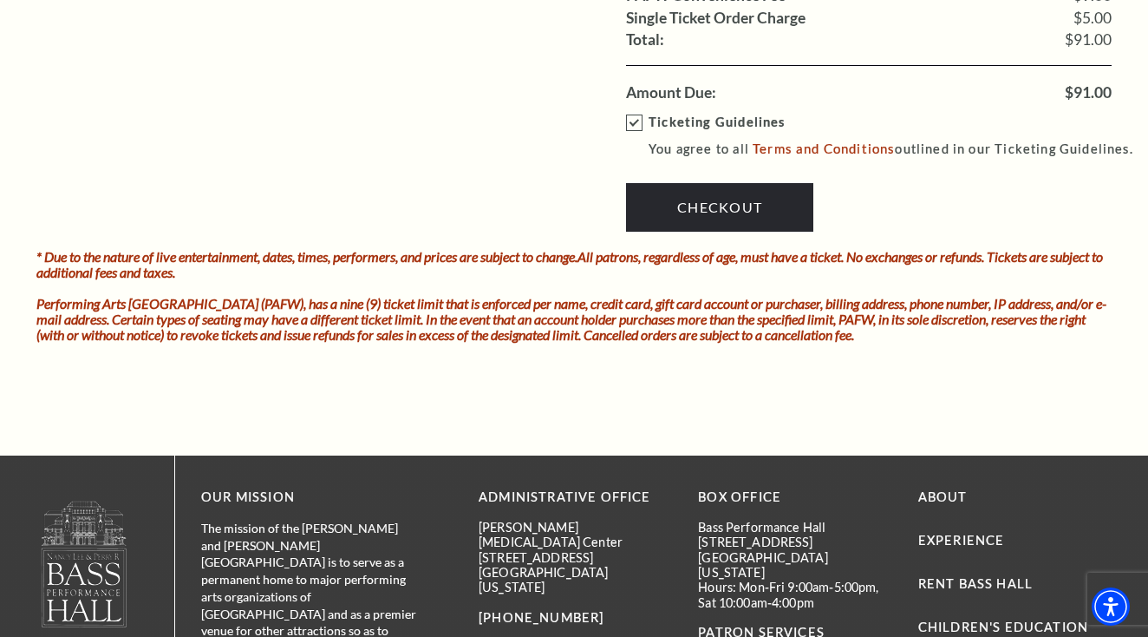
scroll to position [1541, 0]
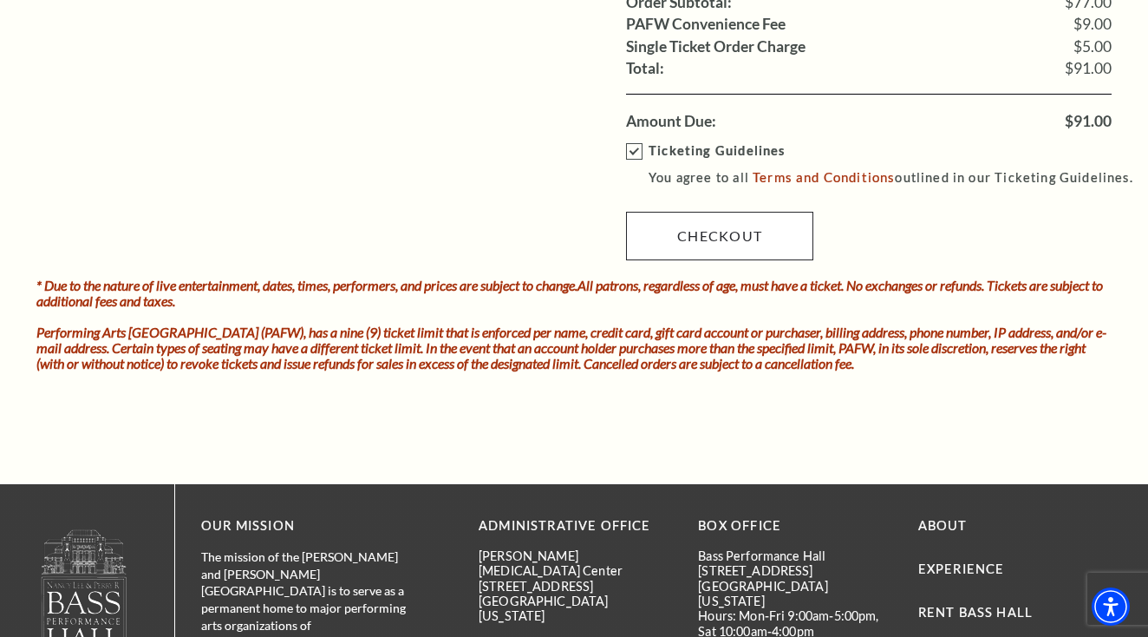
click at [726, 212] on link "Checkout" at bounding box center [719, 236] width 187 height 49
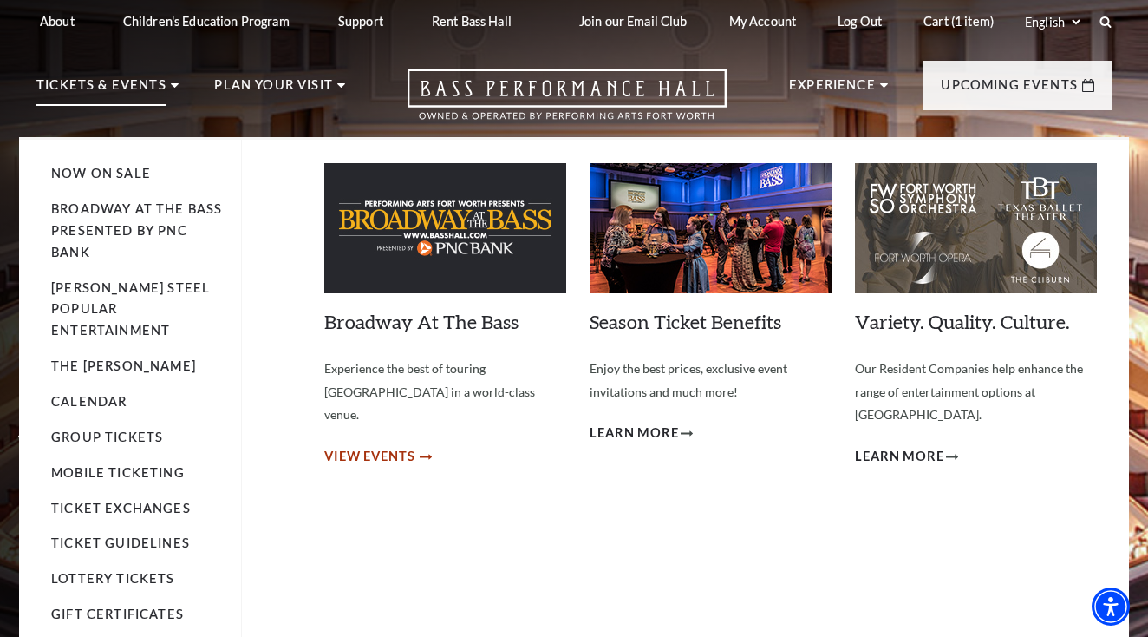
click at [413, 446] on span "View Events" at bounding box center [369, 457] width 91 height 22
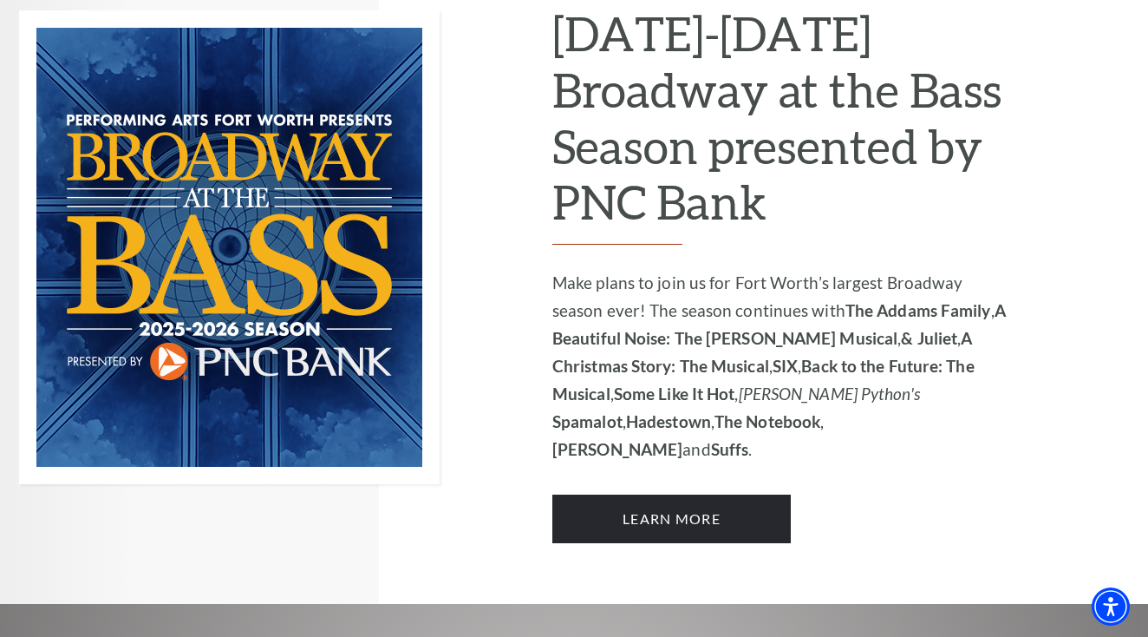
scroll to position [1183, 0]
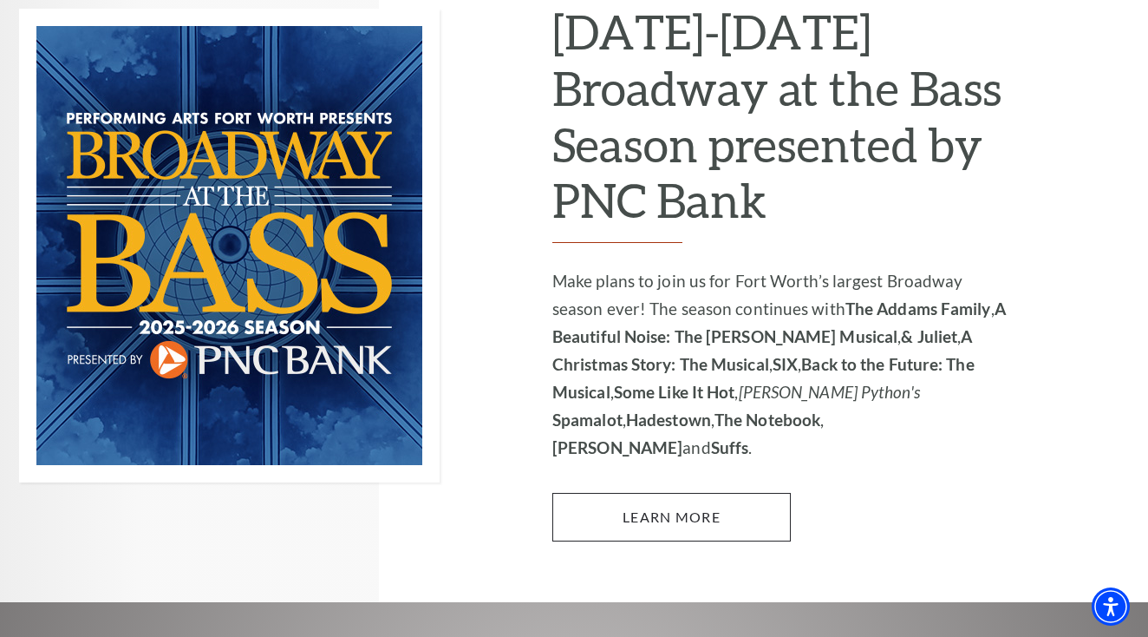
click at [677, 493] on link "Learn More" at bounding box center [671, 517] width 238 height 49
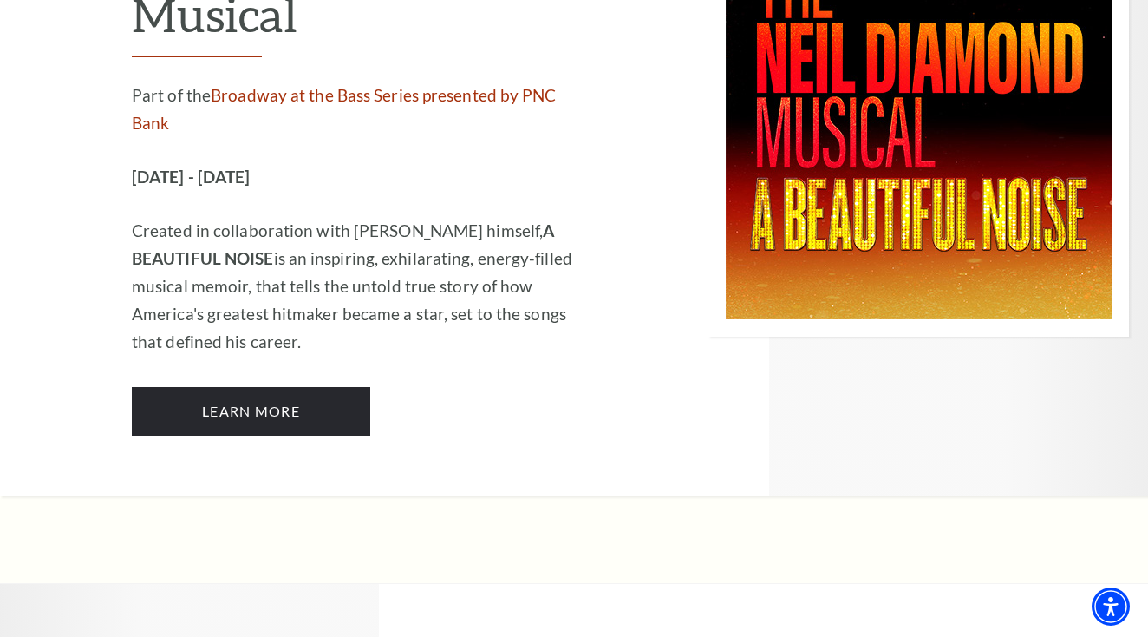
scroll to position [3321, 0]
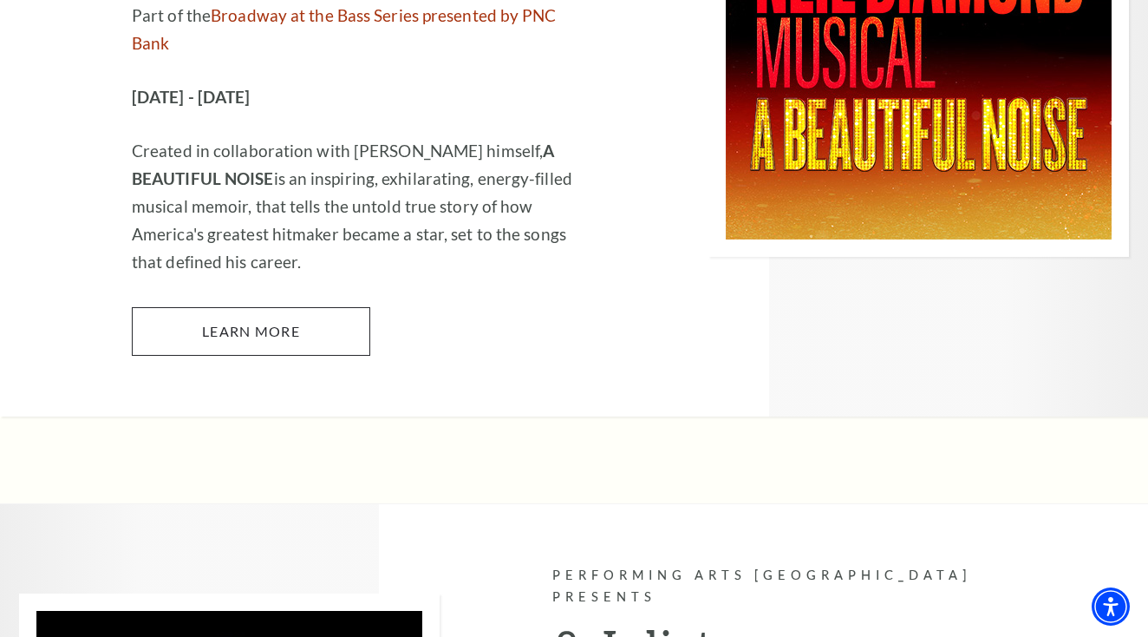
click at [239, 307] on link "Learn More" at bounding box center [251, 331] width 238 height 49
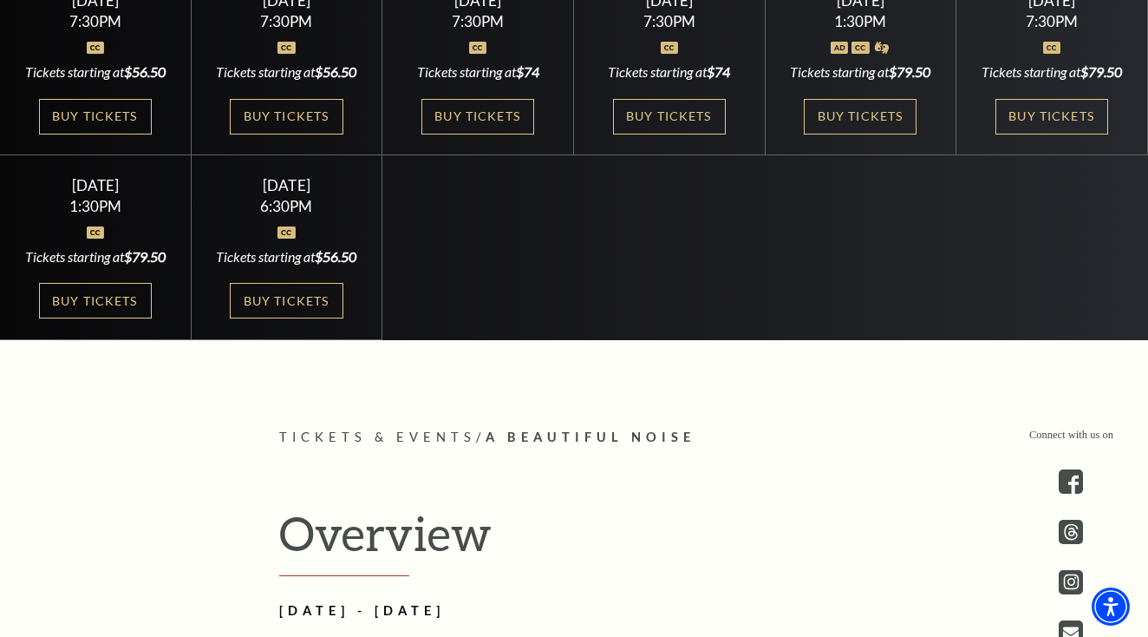
scroll to position [656, 0]
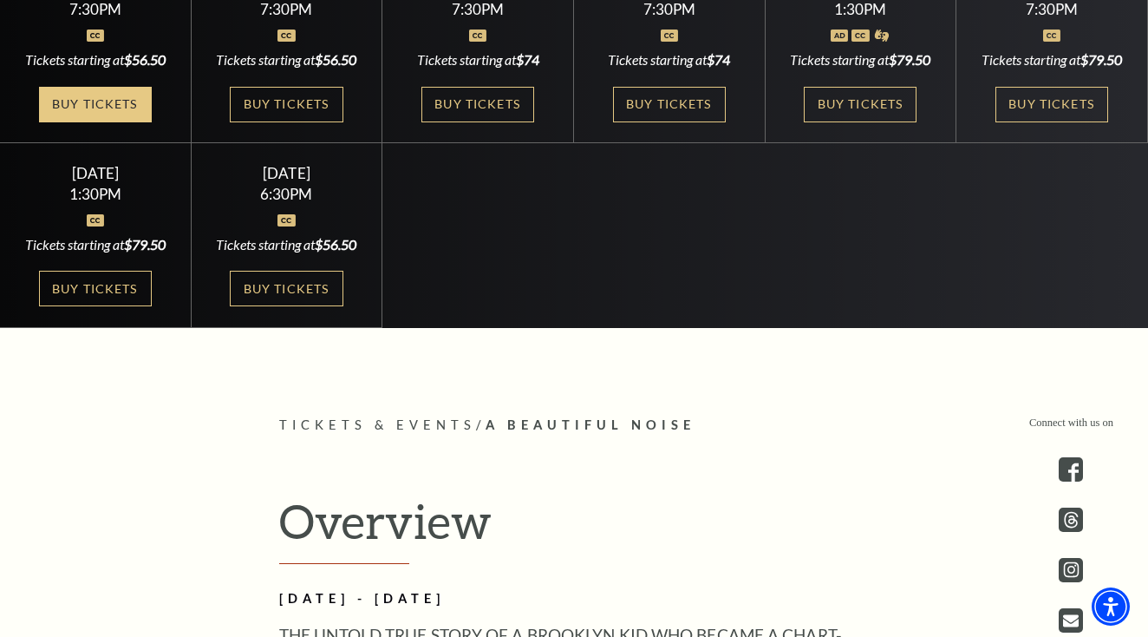
click at [53, 114] on link "Buy Tickets" at bounding box center [95, 105] width 113 height 36
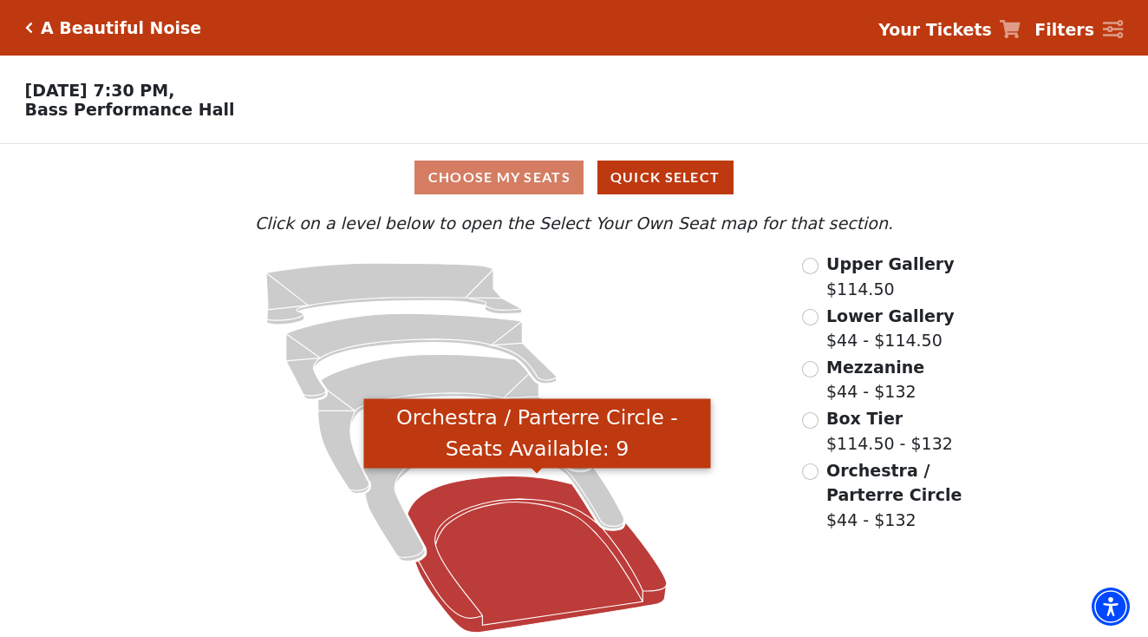
click at [450, 567] on icon "Orchestra / Parterre Circle - Seats Available: 9" at bounding box center [537, 554] width 259 height 156
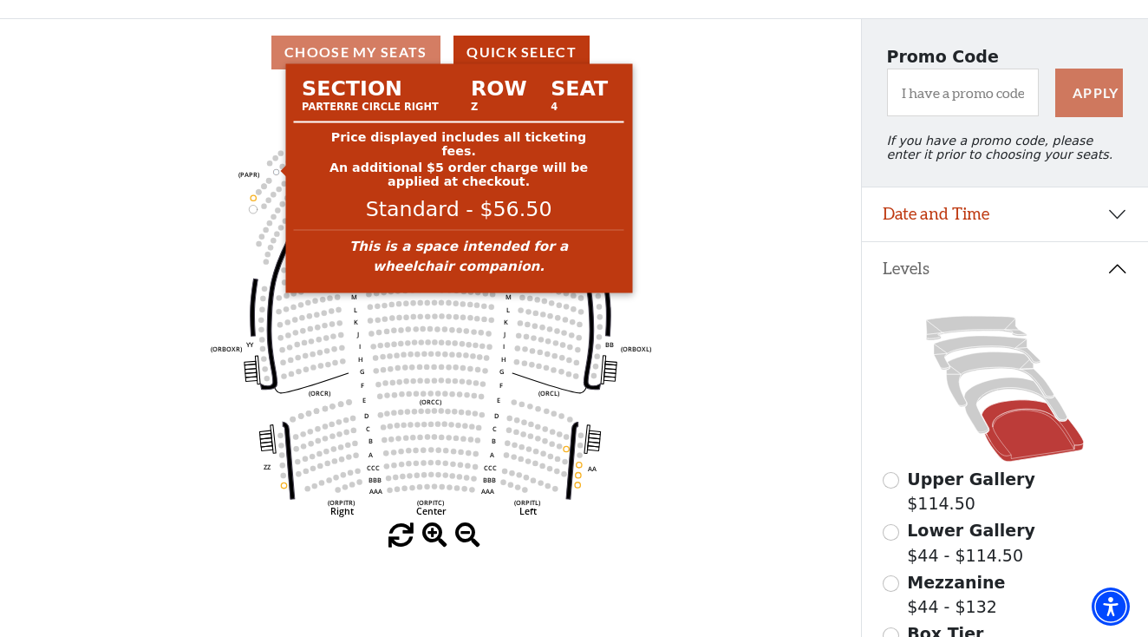
scroll to position [123, 0]
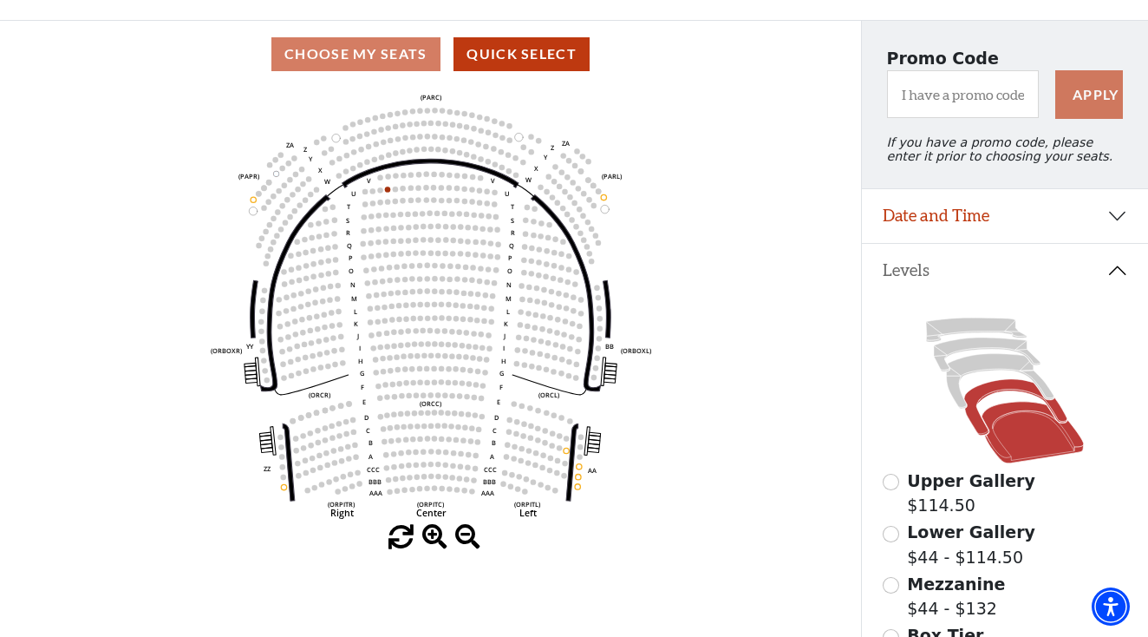
click at [982, 425] on icon at bounding box center [1015, 407] width 103 height 56
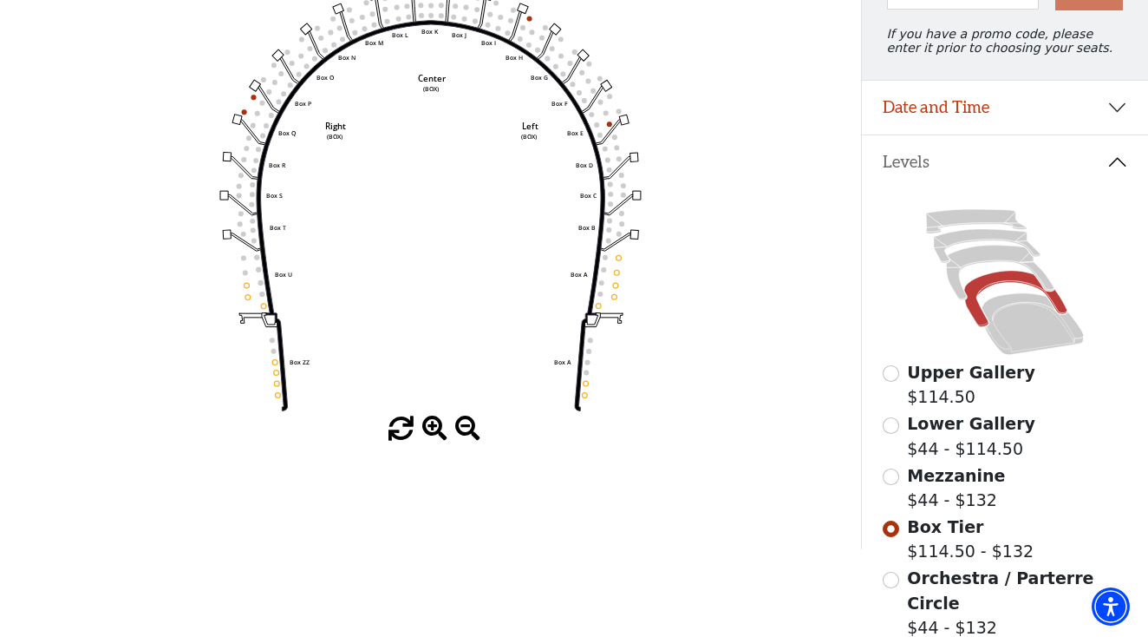
scroll to position [235, 0]
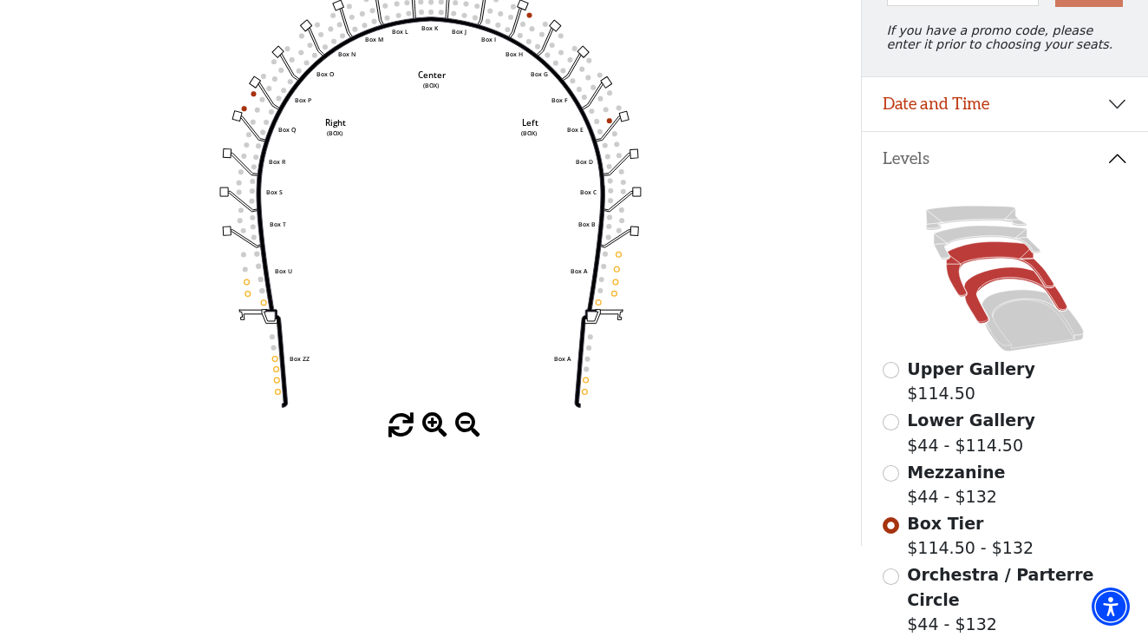
click at [976, 248] on icon at bounding box center [1000, 269] width 108 height 55
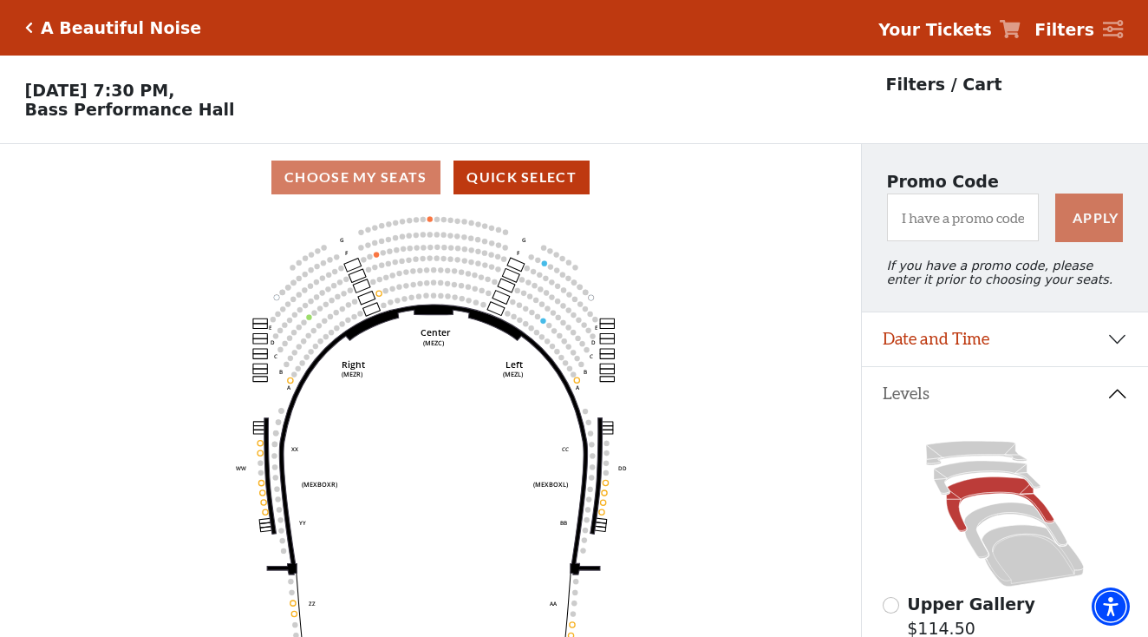
scroll to position [0, 0]
click at [974, 474] on icon at bounding box center [987, 477] width 107 height 34
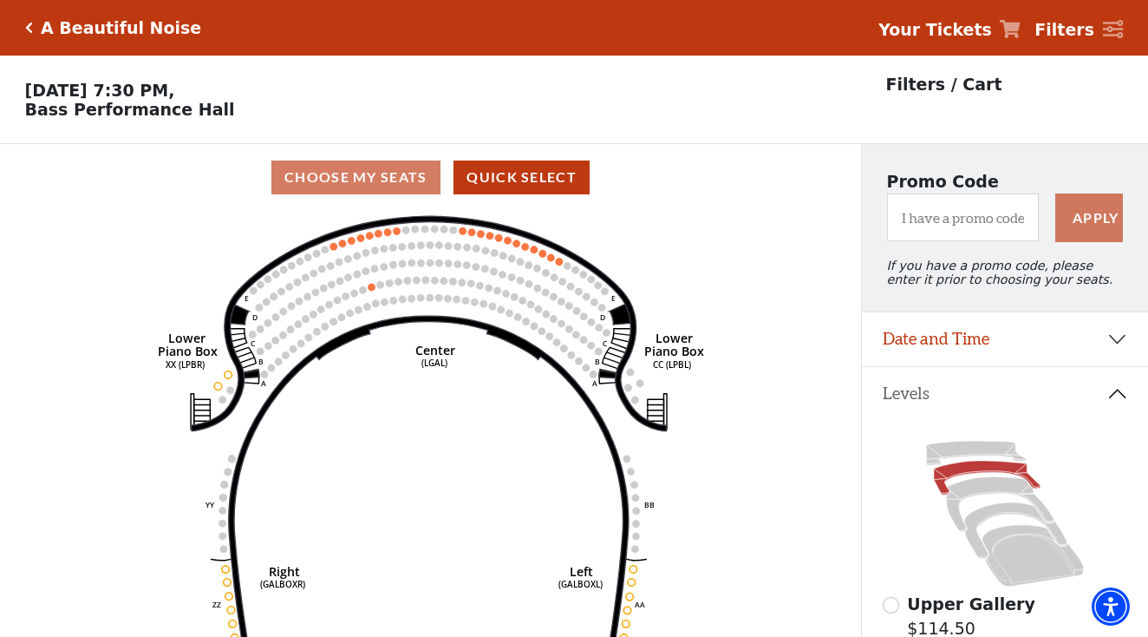
scroll to position [81, 0]
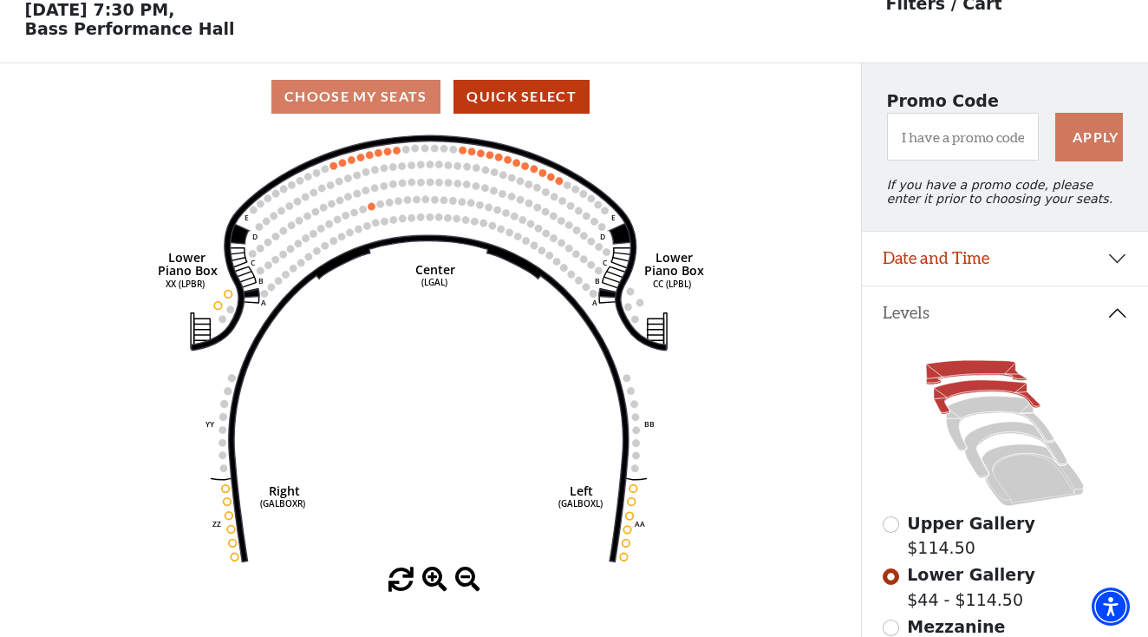
click at [970, 363] on icon at bounding box center [976, 373] width 101 height 24
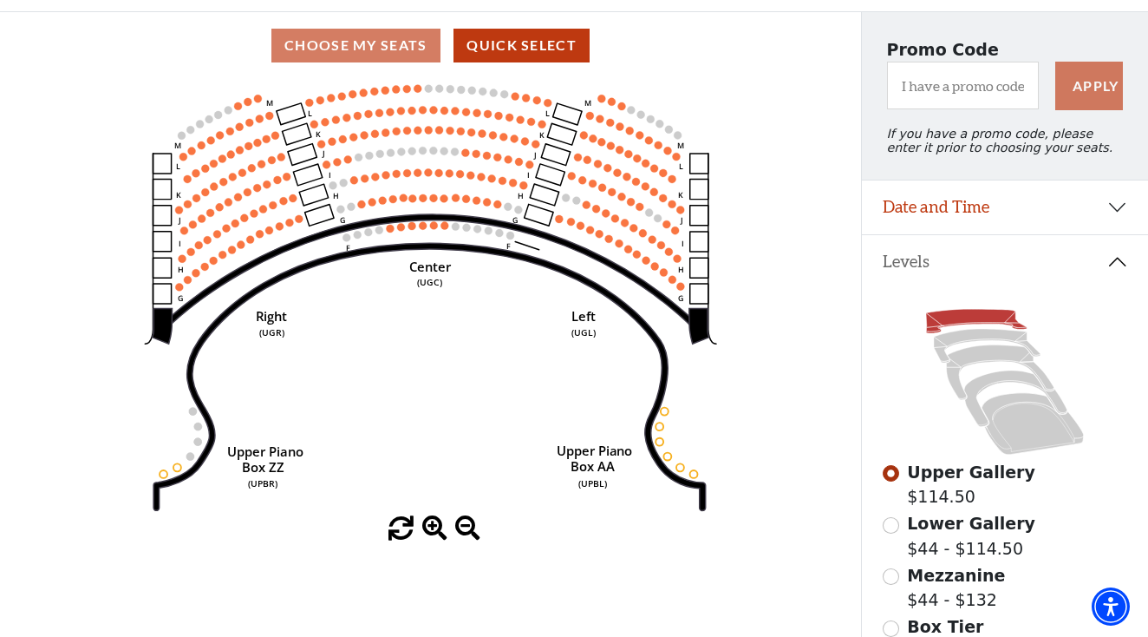
scroll to position [178, 0]
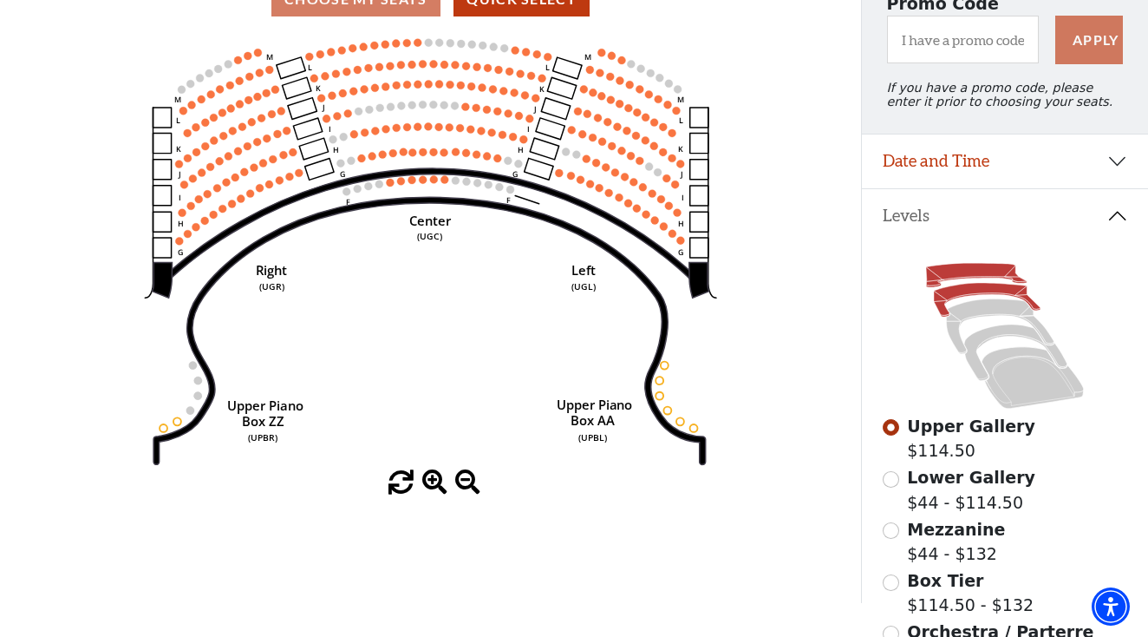
click at [953, 292] on icon at bounding box center [987, 300] width 107 height 34
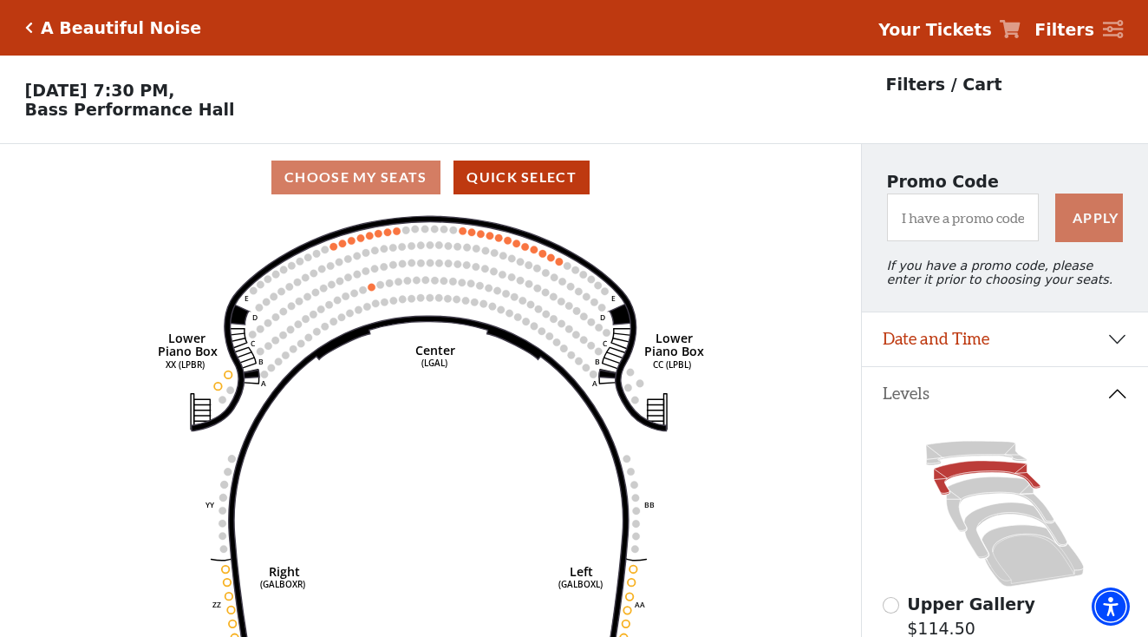
scroll to position [81, 0]
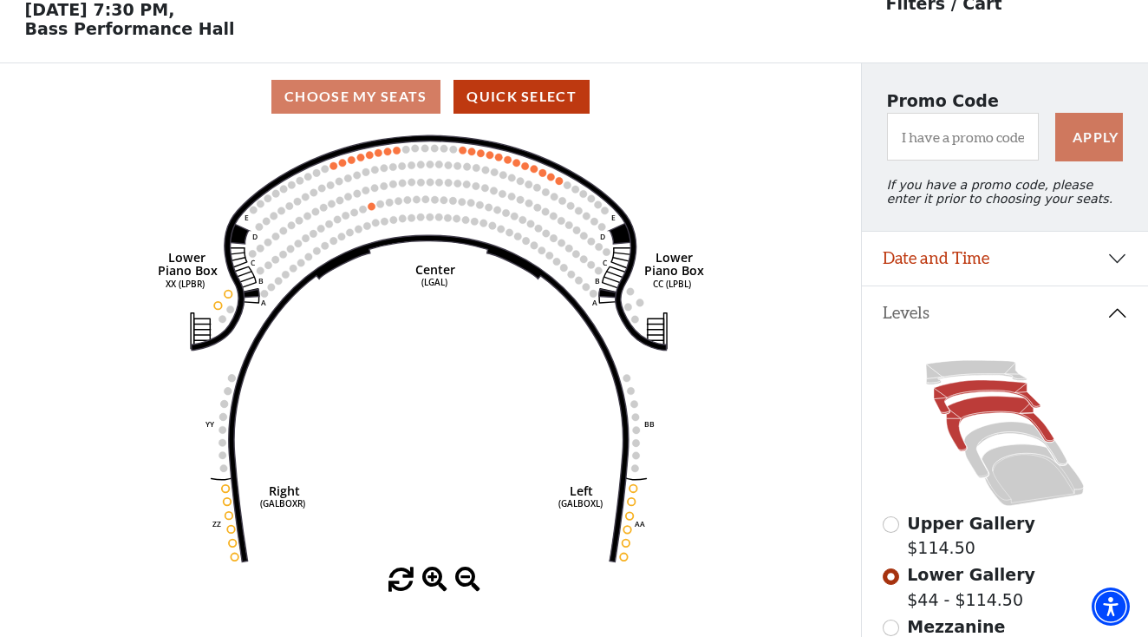
click at [975, 408] on icon at bounding box center [1000, 423] width 108 height 55
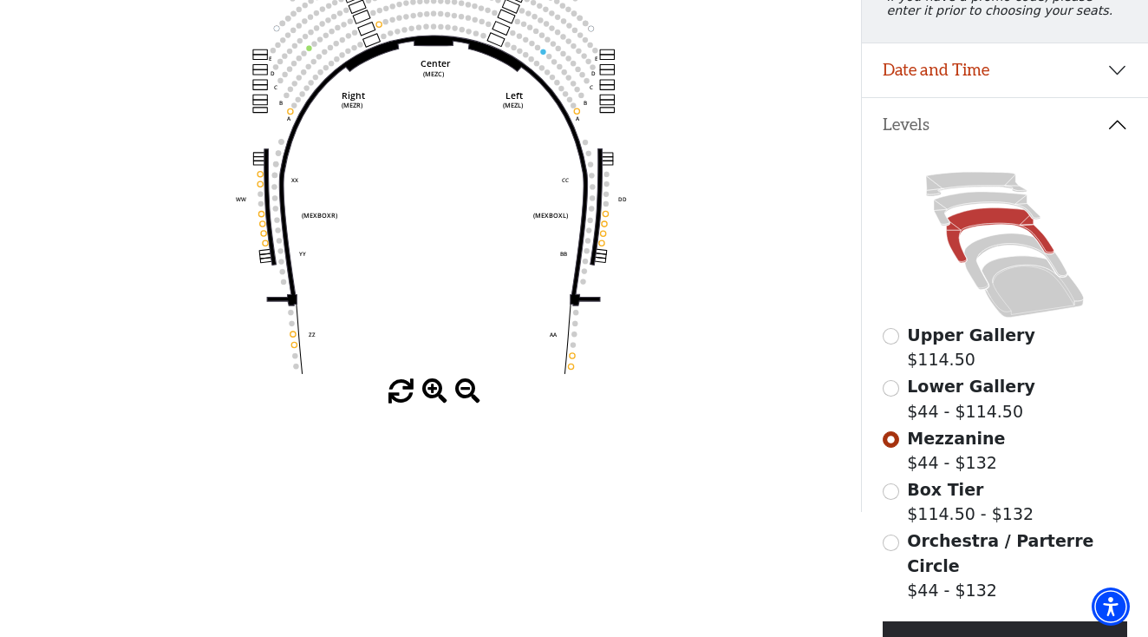
scroll to position [273, 0]
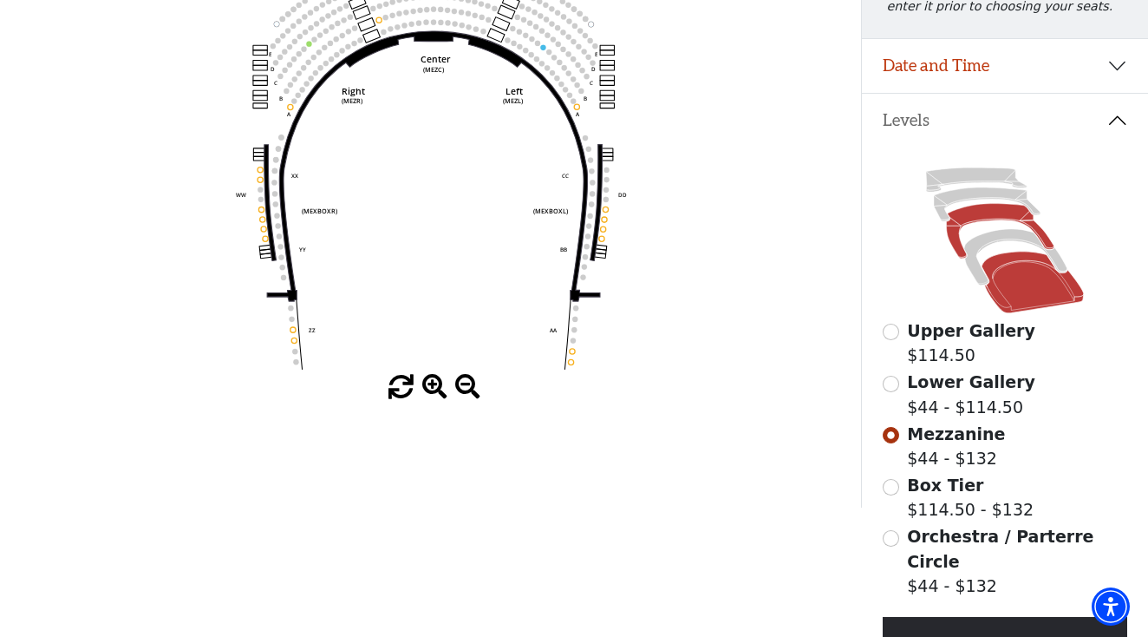
click at [1029, 281] on icon at bounding box center [1033, 282] width 102 height 62
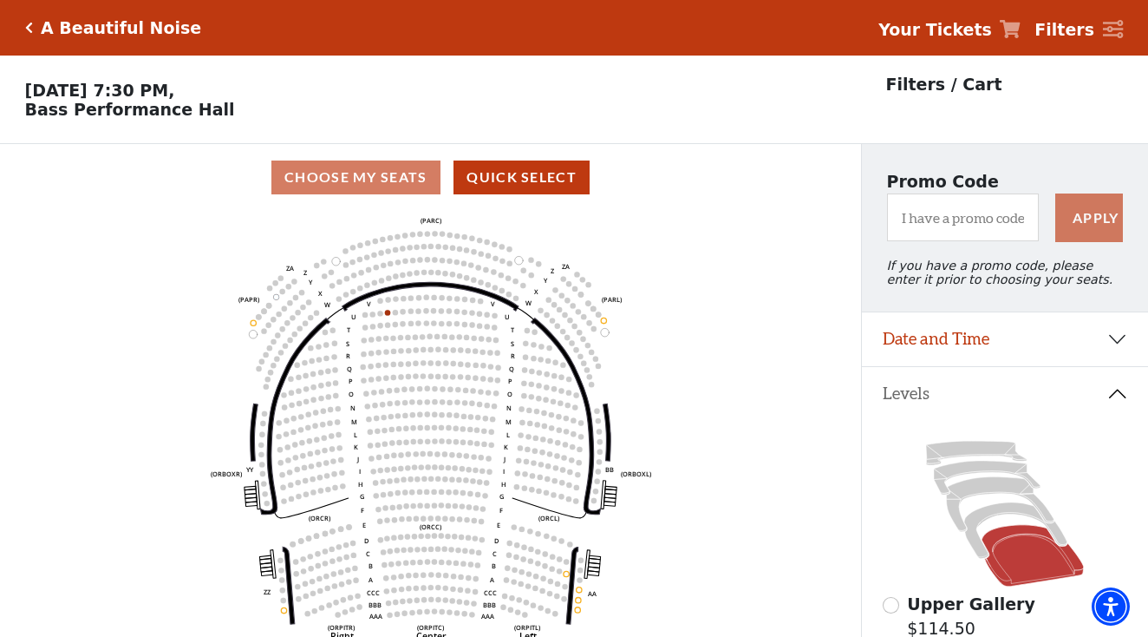
scroll to position [81, 0]
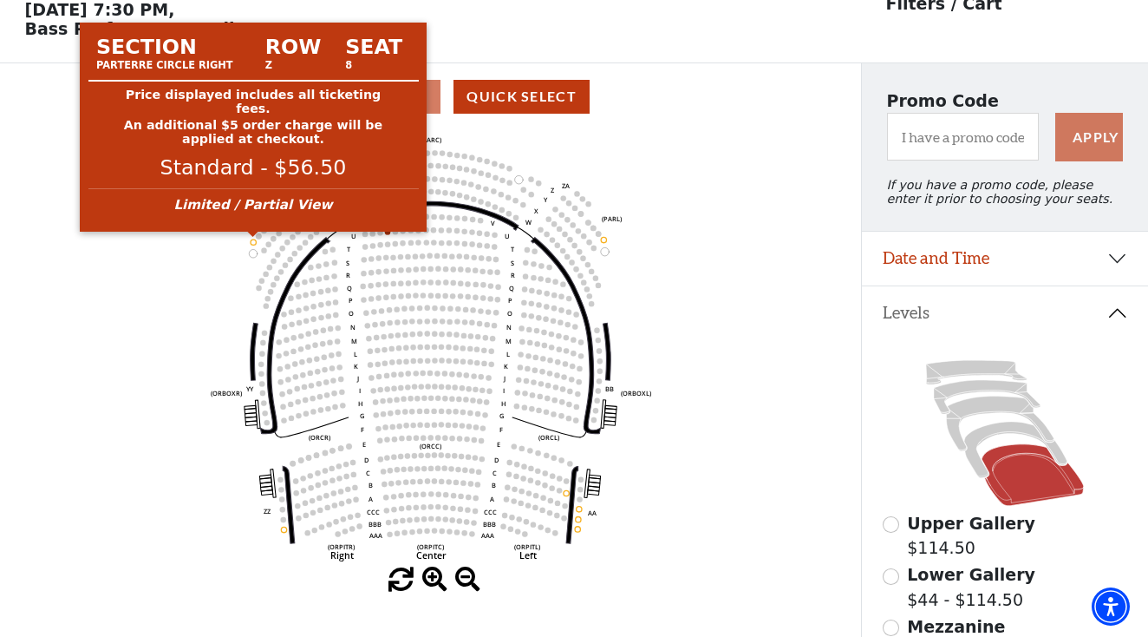
click at [255, 242] on circle at bounding box center [253, 241] width 5 height 5
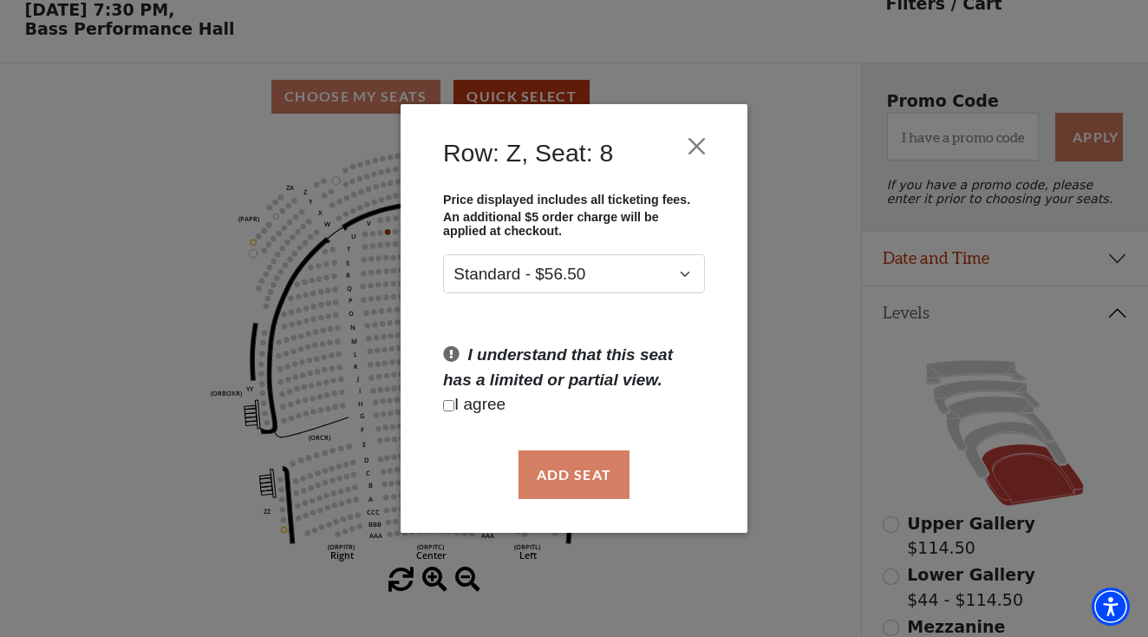
click at [454, 405] on p "I agree" at bounding box center [574, 404] width 262 height 25
click at [451, 401] on input "Checkbox field" at bounding box center [448, 405] width 11 height 11
checkbox input "true"
click at [585, 470] on button "Add Seat" at bounding box center [574, 474] width 111 height 49
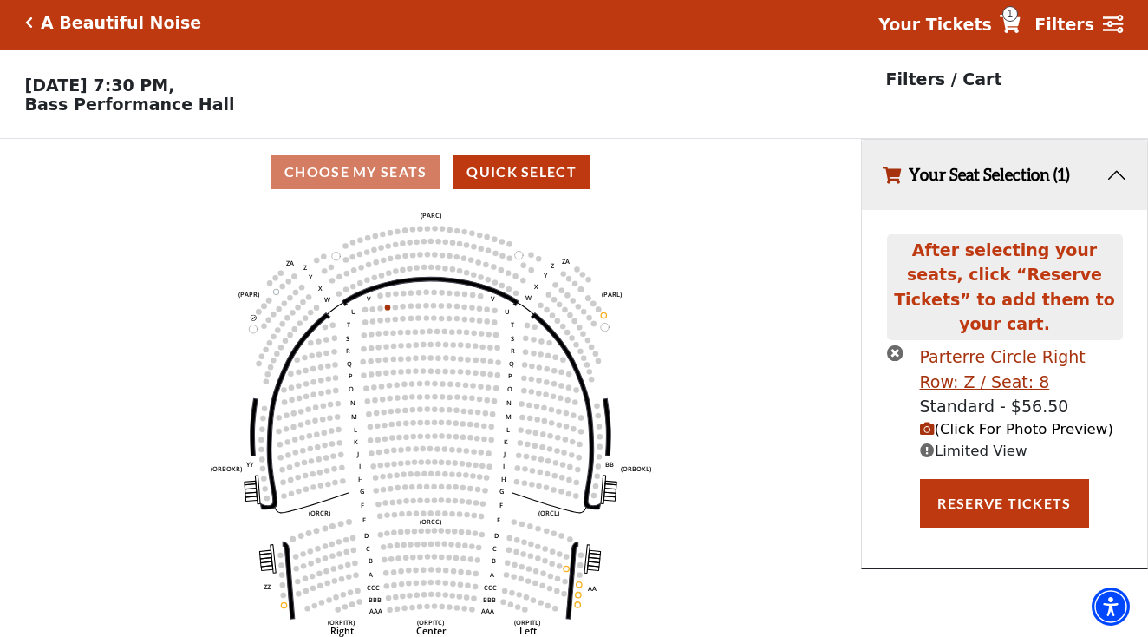
scroll to position [0, 0]
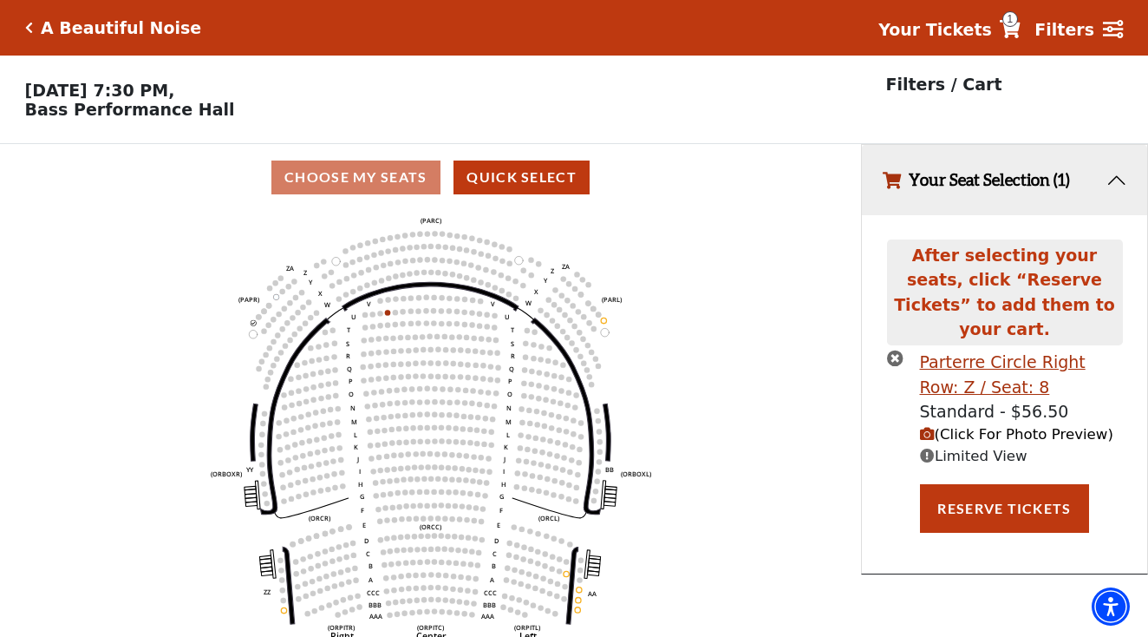
click at [1053, 426] on span "(Click For Photo Preview)" at bounding box center [1016, 434] width 193 height 16
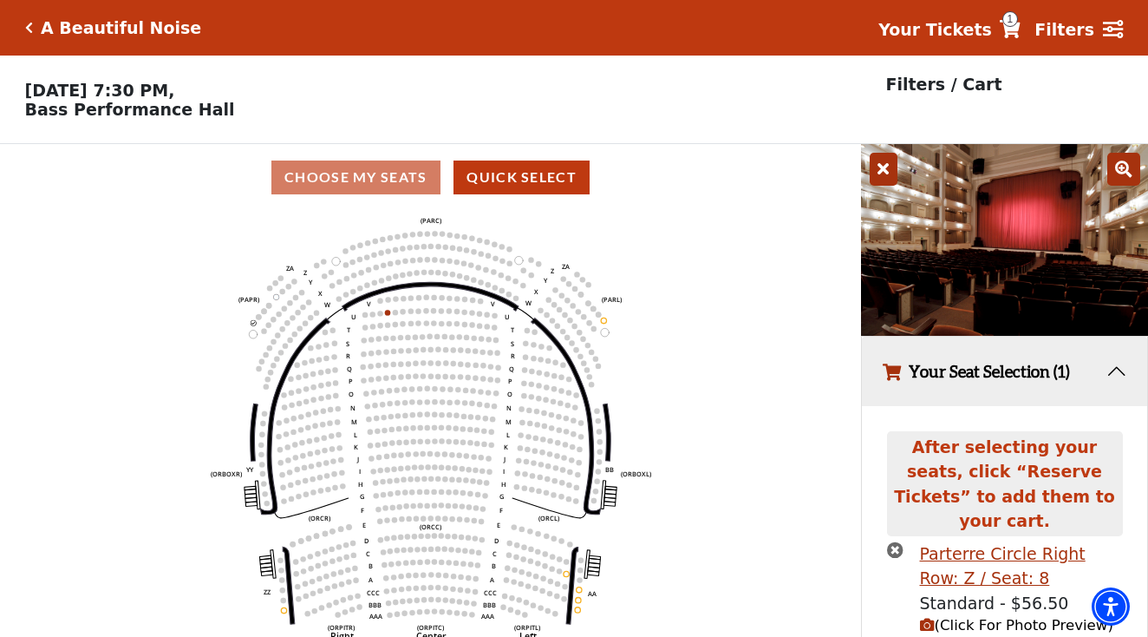
click at [896, 541] on icon "times-circle" at bounding box center [895, 549] width 16 height 16
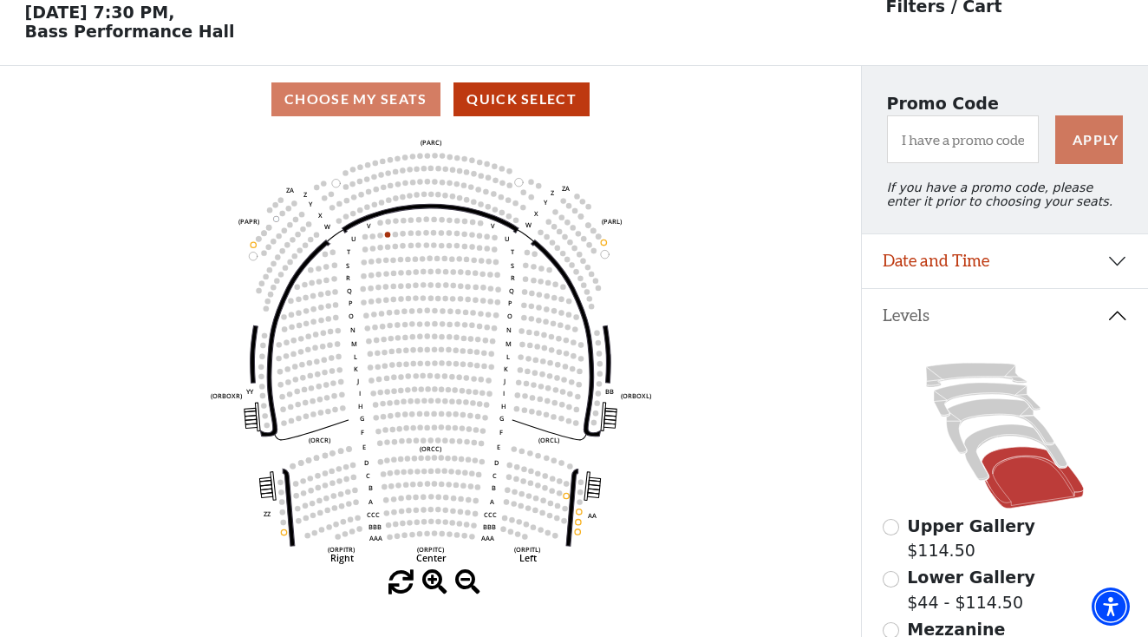
scroll to position [95, 0]
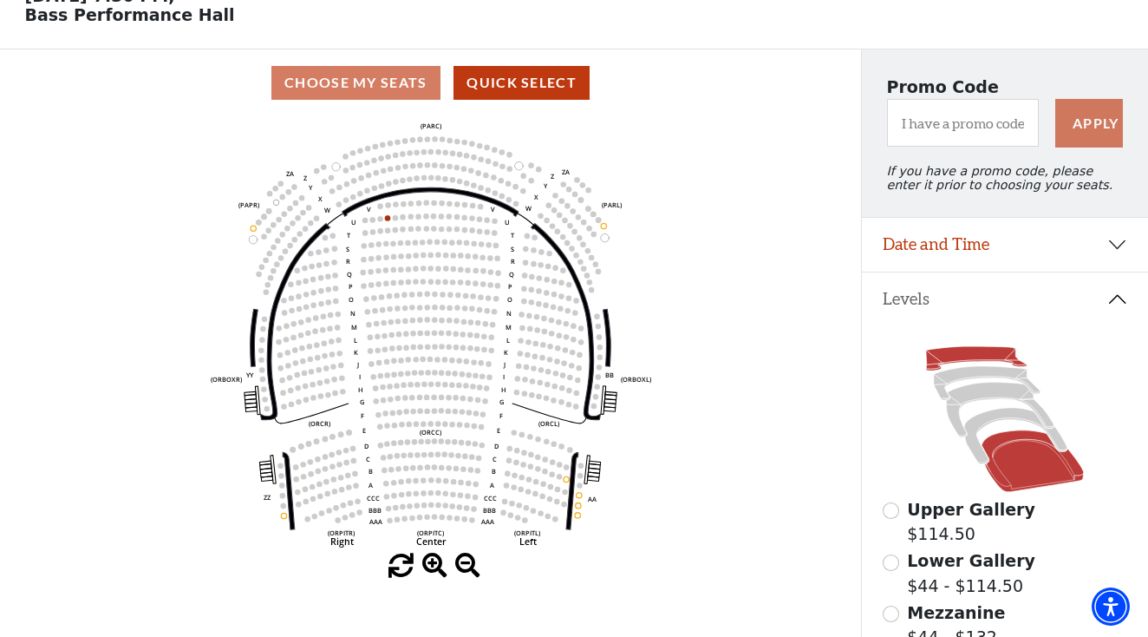
click at [955, 360] on icon at bounding box center [976, 359] width 101 height 24
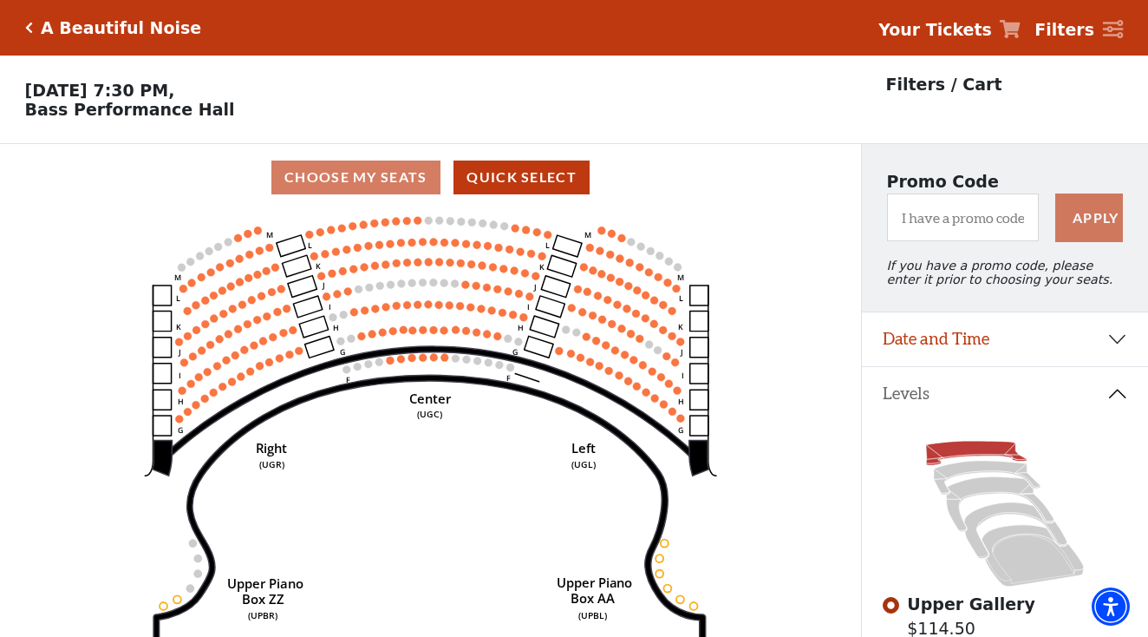
scroll to position [81, 0]
